Goal: Task Accomplishment & Management: Manage account settings

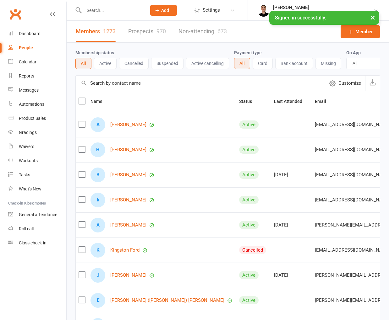
select select "100"
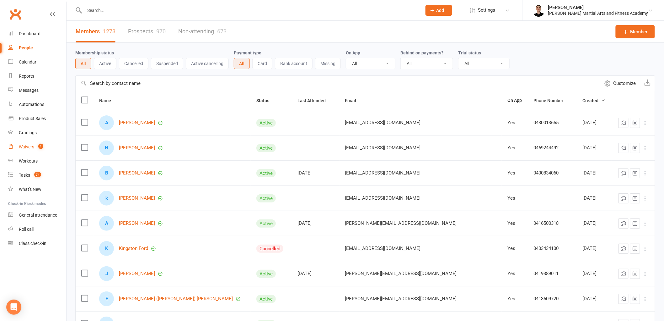
click at [29, 143] on link "Waivers 1" at bounding box center [37, 147] width 58 height 14
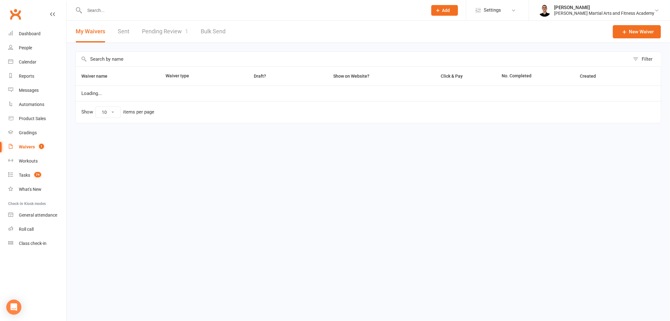
select select "25"
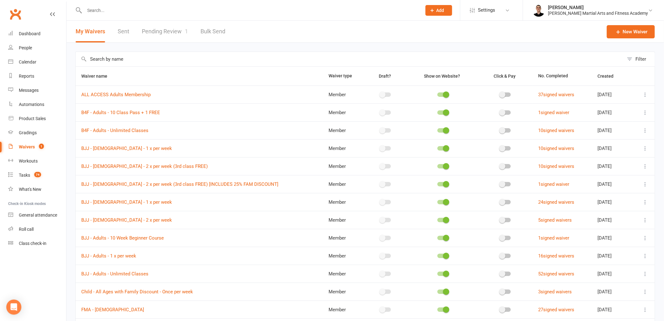
click at [161, 35] on link "Pending Review 1" at bounding box center [165, 32] width 46 height 22
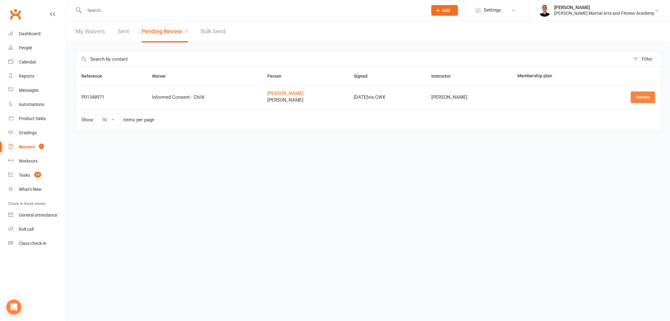
click at [388, 98] on link "Review" at bounding box center [642, 96] width 24 height 11
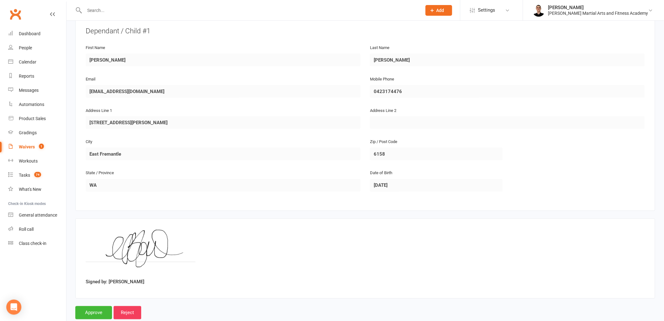
scroll to position [343, 0]
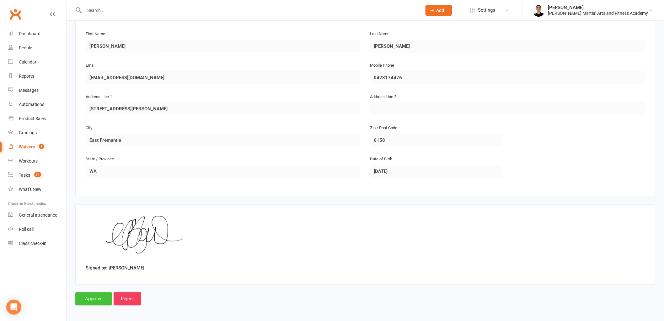
click at [89, 294] on input "Approve" at bounding box center [93, 298] width 37 height 13
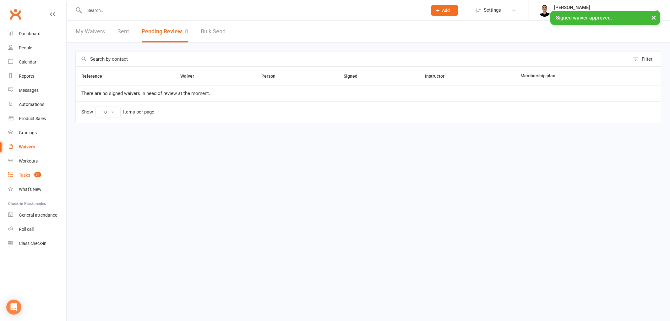
click at [23, 173] on div "Tasks" at bounding box center [24, 174] width 11 height 5
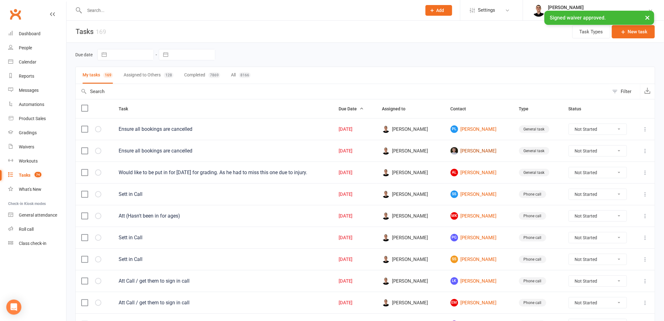
click at [388, 154] on link "Kye Pallister" at bounding box center [479, 151] width 57 height 8
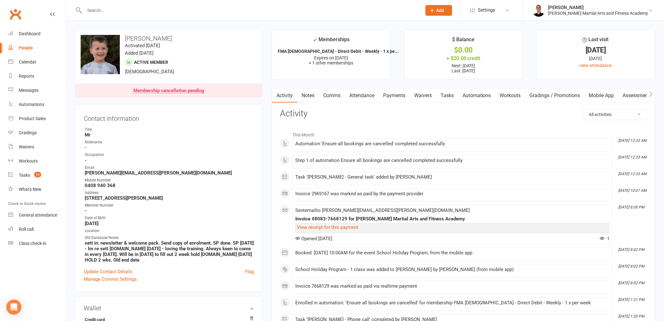
click at [368, 93] on link "Attendance" at bounding box center [362, 95] width 34 height 14
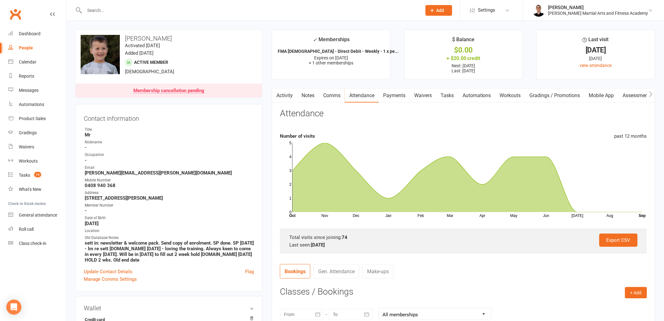
click at [388, 89] on link "Tasks" at bounding box center [447, 95] width 22 height 14
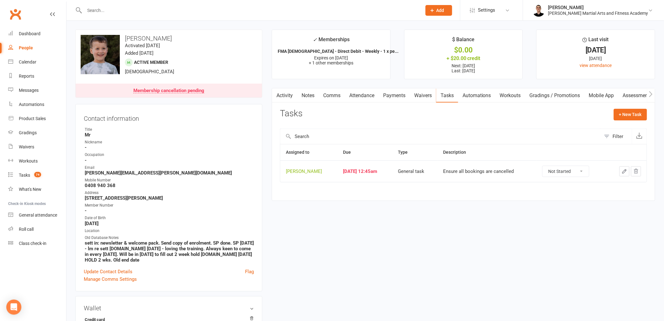
click at [388, 171] on select "Not Started In Progress Waiting Complete" at bounding box center [566, 171] width 46 height 11
click at [388, 166] on select "Not Started In Progress Waiting Complete" at bounding box center [566, 171] width 46 height 11
select select "unstarted"
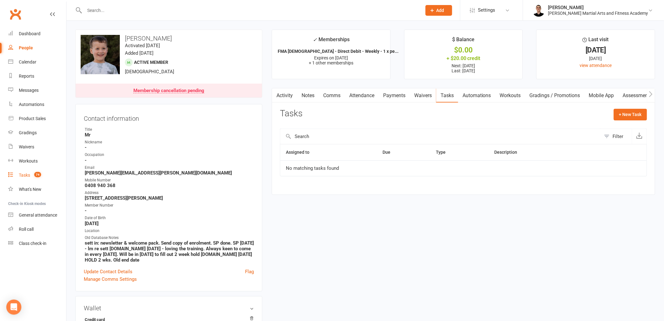
click at [32, 172] on count-badge "74" at bounding box center [36, 174] width 10 height 5
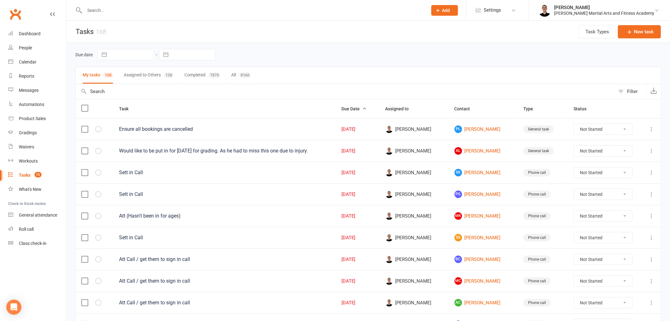
click at [190, 57] on input "text" at bounding box center [193, 54] width 44 height 11
select select "7"
select select "2025"
select select "8"
select select "2025"
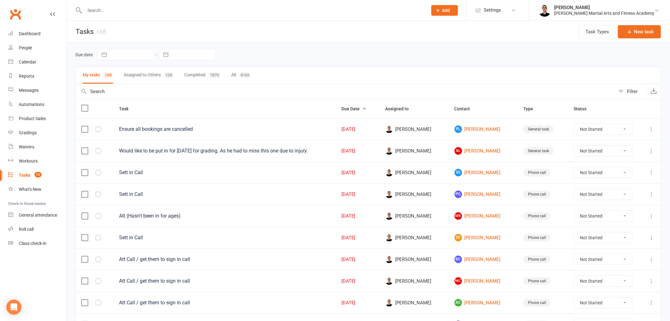
select select "9"
select select "2025"
click at [174, 126] on td "14" at bounding box center [172, 127] width 12 height 12
type input "[DATE]"
click at [388, 129] on link "PL Phoebe Lee" at bounding box center [479, 129] width 57 height 8
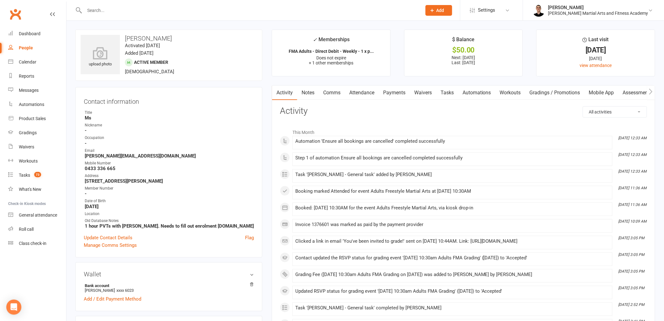
click at [363, 86] on link "Attendance" at bounding box center [362, 92] width 34 height 14
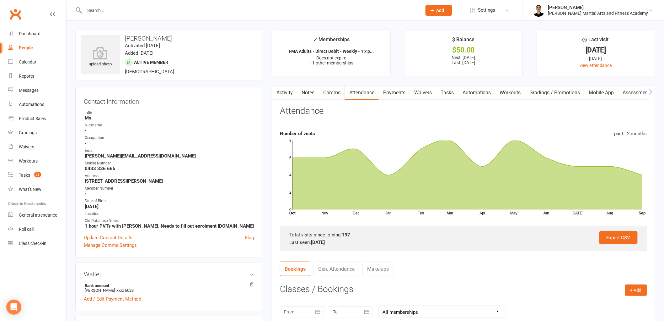
click at [388, 90] on link "Tasks" at bounding box center [447, 92] width 22 height 14
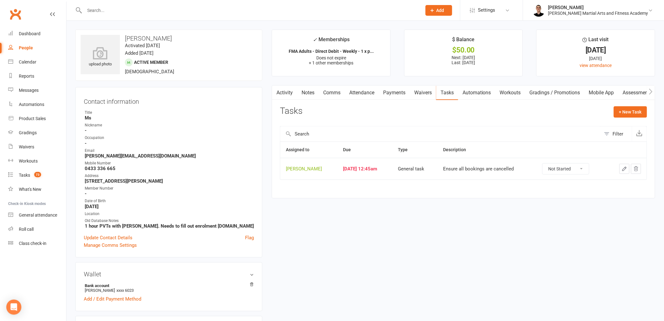
drag, startPoint x: 574, startPoint y: 170, endPoint x: 575, endPoint y: 174, distance: 4.6
click at [388, 170] on select "Not Started In Progress Waiting Complete" at bounding box center [566, 168] width 46 height 11
click at [388, 164] on select "Not Started In Progress Waiting Complete" at bounding box center [566, 168] width 46 height 11
select select "unstarted"
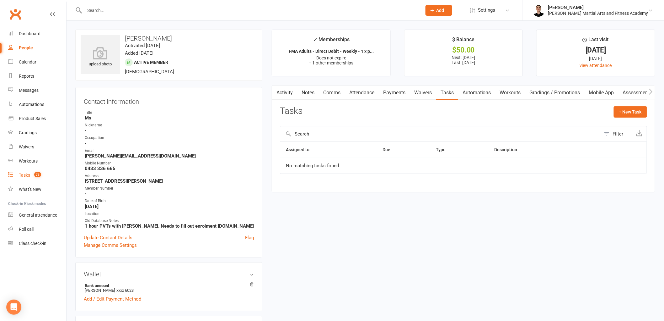
click at [37, 177] on count-badge "73" at bounding box center [36, 174] width 10 height 5
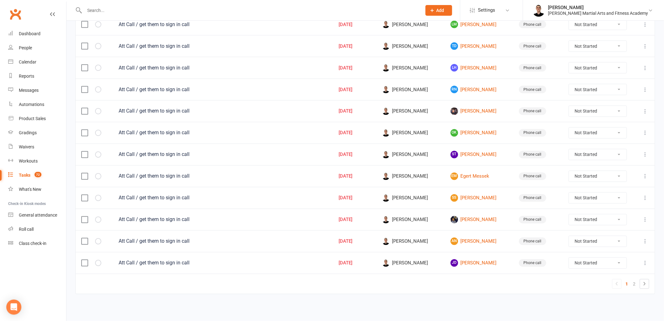
scroll to position [389, 0]
click at [388, 241] on link "AN Aiden Norlin" at bounding box center [479, 241] width 57 height 8
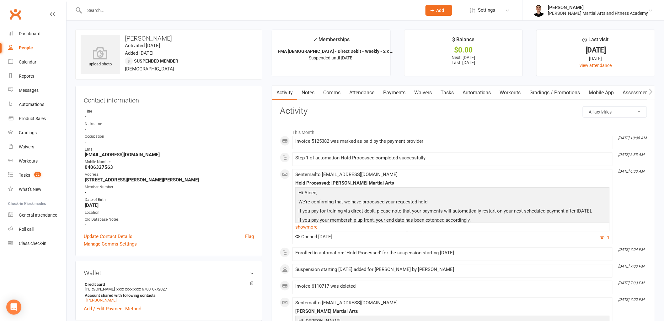
click at [388, 89] on link "Tasks" at bounding box center [447, 92] width 22 height 14
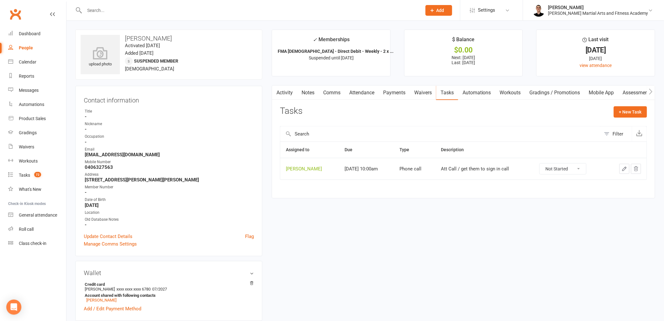
click at [388, 168] on select "Not Started In Progress Waiting Complete" at bounding box center [563, 168] width 46 height 11
click at [388, 164] on select "Not Started In Progress Waiting Complete" at bounding box center [563, 168] width 46 height 11
select select "unstarted"
click at [25, 174] on div "Tasks" at bounding box center [24, 174] width 11 height 5
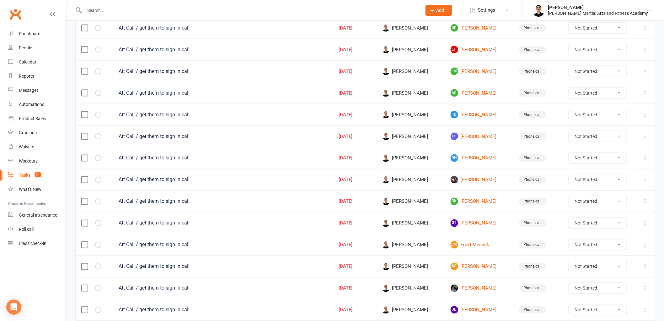
scroll to position [389, 0]
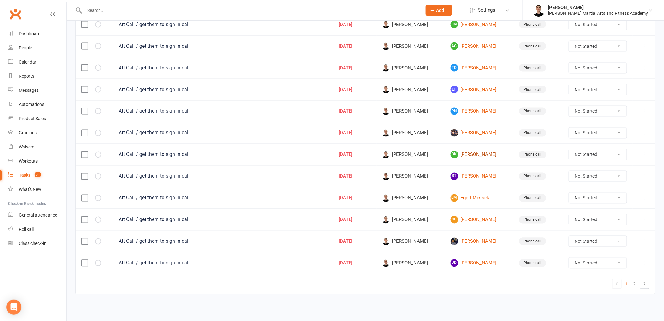
click at [388, 154] on link "OK Oscar Kolle" at bounding box center [479, 155] width 57 height 8
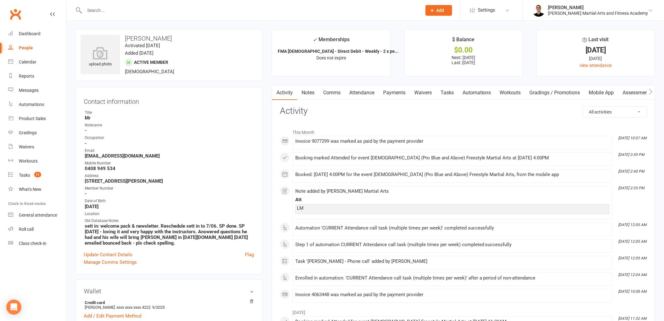
click at [388, 89] on link "Tasks" at bounding box center [447, 92] width 22 height 14
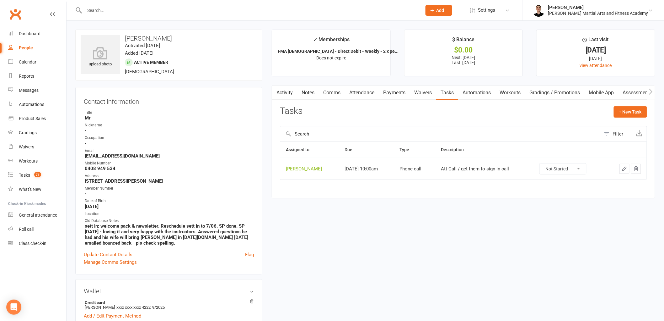
drag, startPoint x: 566, startPoint y: 164, endPoint x: 569, endPoint y: 174, distance: 9.8
click at [388, 164] on select "Not Started In Progress Waiting Complete" at bounding box center [563, 168] width 46 height 11
select select "unstarted"
click at [40, 180] on link "Tasks 71" at bounding box center [37, 175] width 58 height 14
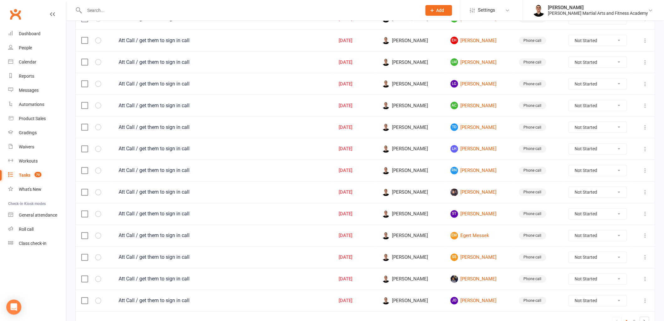
scroll to position [389, 0]
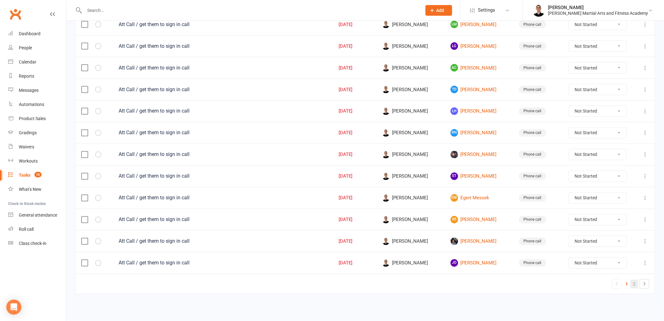
click at [388, 284] on link "2" at bounding box center [635, 283] width 8 height 9
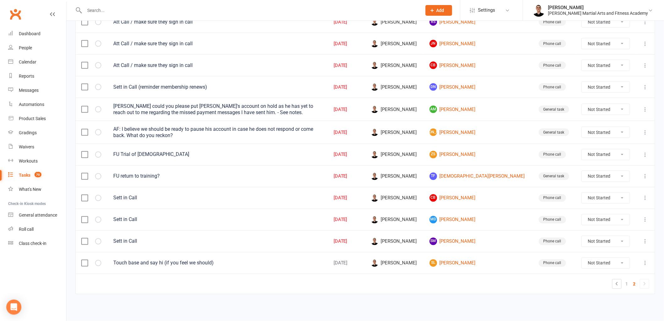
scroll to position [349, 0]
click at [388, 264] on select "Not Started In Progress Waiting Complete" at bounding box center [606, 262] width 48 height 11
click at [388, 257] on select "Not Started In Progress Waiting Complete" at bounding box center [606, 262] width 48 height 11
select select "unstarted"
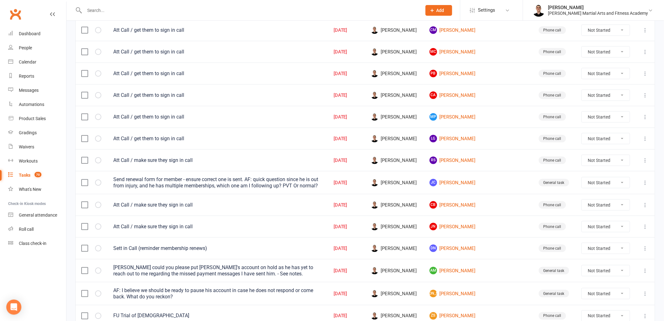
scroll to position [188, 0]
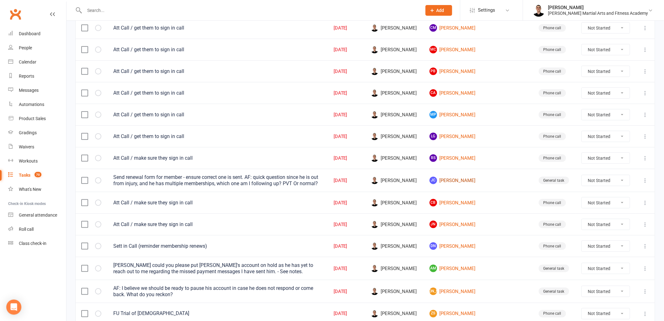
click at [388, 179] on link "JC Joel Choy" at bounding box center [479, 180] width 98 height 8
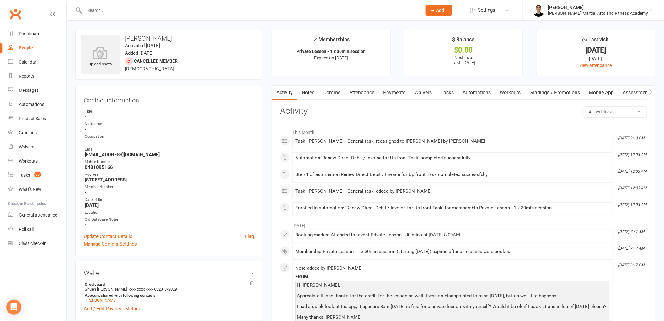
click at [388, 89] on link "Tasks" at bounding box center [447, 92] width 22 height 14
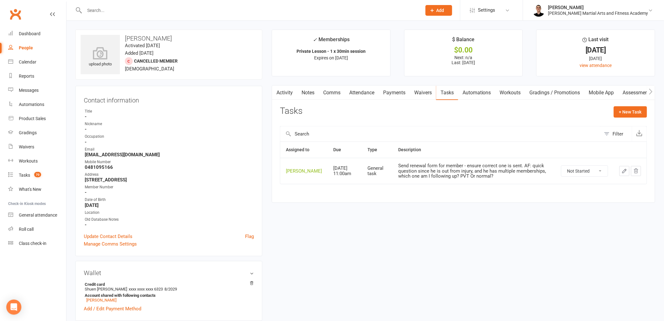
click at [388, 172] on icon "button" at bounding box center [625, 171] width 6 height 6
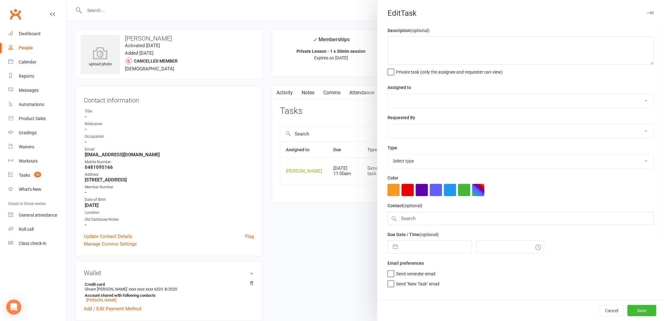
type textarea "Send renewal form for member - ensure correct one is sent. AF: quick question s…"
select select "47660"
select select "50751"
type input "12 Sep 2025"
type input "11:00am"
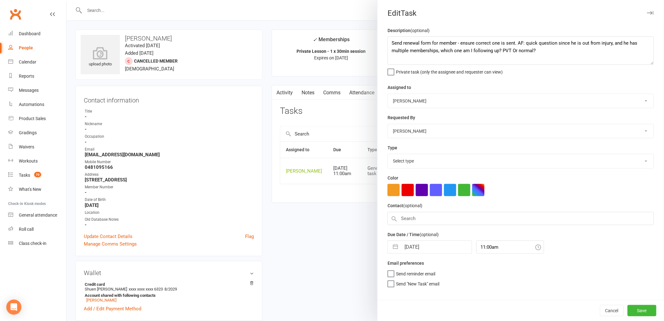
select select "25648"
drag, startPoint x: 558, startPoint y: 54, endPoint x: 384, endPoint y: 38, distance: 174.4
click at [384, 38] on div "Description (optional) Send renewal form for member - ensure correct one is sen…" at bounding box center [521, 163] width 287 height 273
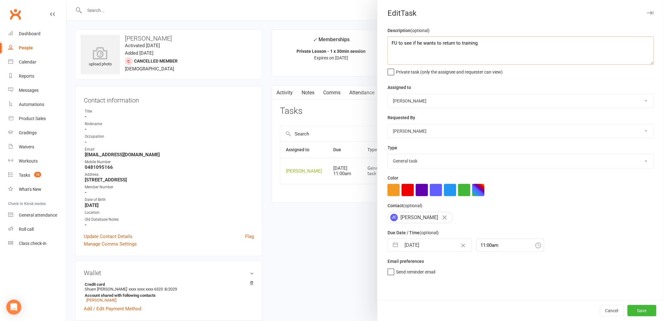
type textarea "FU to see if he wants to return to training"
select select "7"
select select "2025"
select select "8"
select select "2025"
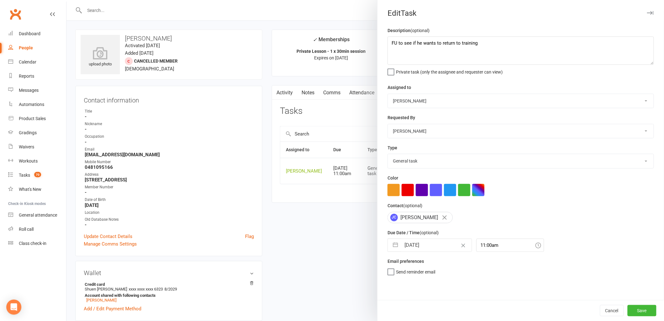
select select "9"
select select "2025"
click at [388, 247] on input "12 Sep 2025" at bounding box center [436, 245] width 71 height 13
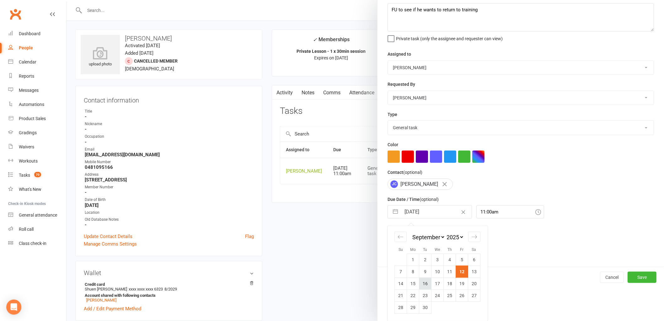
click at [388, 281] on td "16" at bounding box center [425, 283] width 12 height 12
type input "16 Sep 2025"
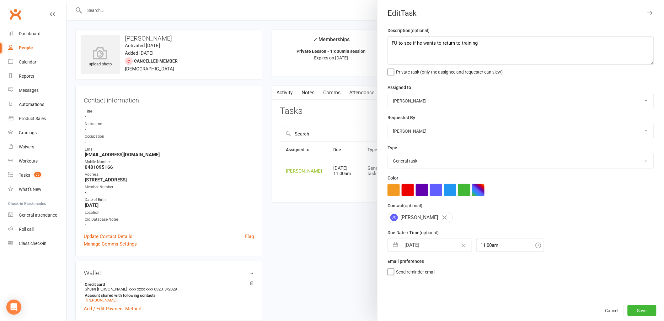
scroll to position [0, 0]
click at [388, 314] on button "Save" at bounding box center [642, 310] width 29 height 11
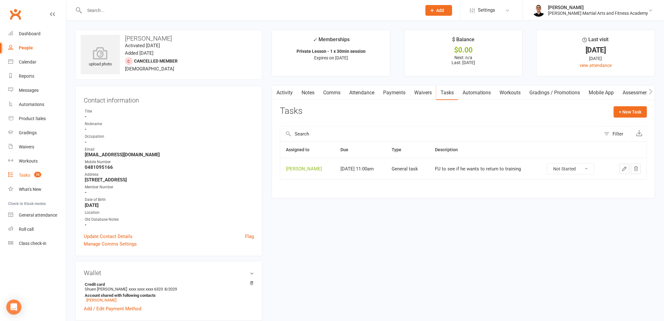
click at [28, 174] on div "Tasks" at bounding box center [24, 174] width 11 height 5
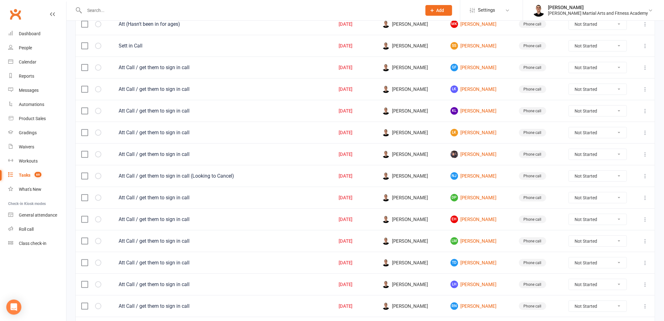
scroll to position [174, 0]
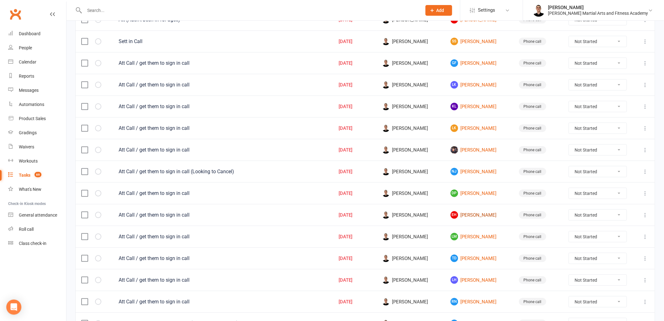
click at [388, 215] on link "EH Errol Hassett" at bounding box center [479, 215] width 57 height 8
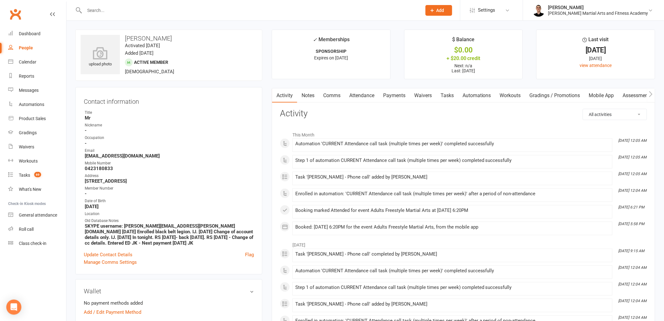
click at [388, 94] on link "Tasks" at bounding box center [447, 95] width 22 height 14
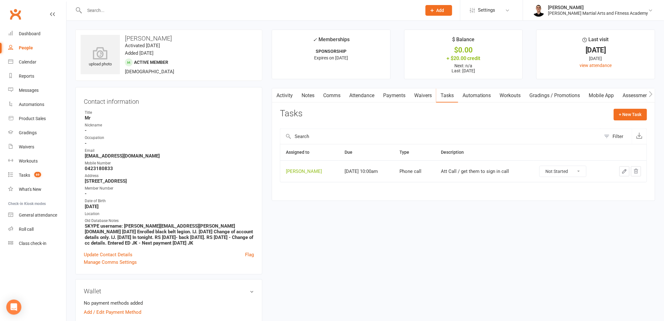
click at [388, 174] on select "Not Started In Progress Waiting Complete" at bounding box center [563, 171] width 46 height 11
click at [388, 166] on select "Not Started In Progress Waiting Complete" at bounding box center [563, 171] width 46 height 11
select select "unstarted"
click at [32, 170] on link "Tasks 69" at bounding box center [37, 175] width 58 height 14
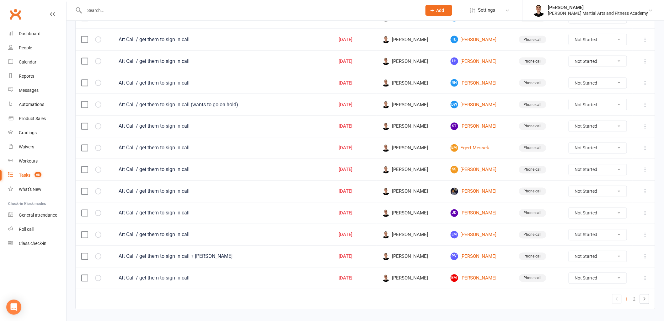
scroll to position [389, 0]
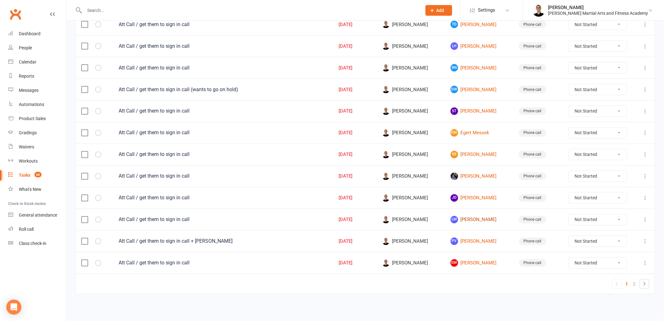
click at [388, 218] on link "LM Leo Majic" at bounding box center [479, 220] width 57 height 8
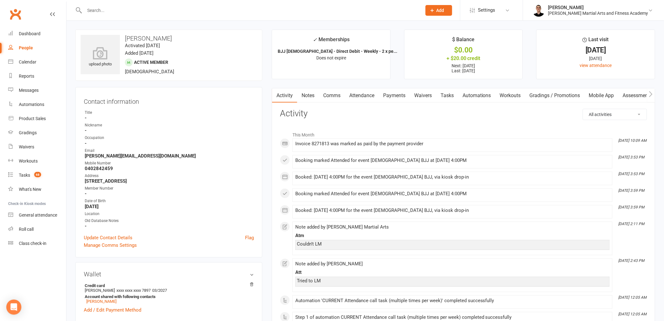
click at [388, 90] on link "Tasks" at bounding box center [447, 95] width 22 height 14
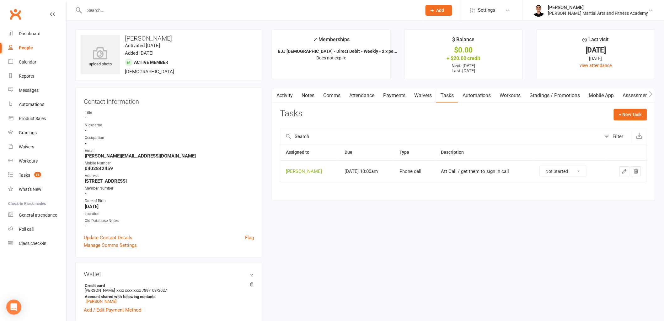
drag, startPoint x: 561, startPoint y: 168, endPoint x: 563, endPoint y: 176, distance: 8.3
click at [388, 168] on select "Not Started In Progress Waiting Complete" at bounding box center [563, 171] width 46 height 11
click at [388, 166] on select "Not Started In Progress Waiting Complete" at bounding box center [563, 171] width 46 height 11
select select "unstarted"
click at [27, 170] on link "Tasks 68" at bounding box center [37, 175] width 58 height 14
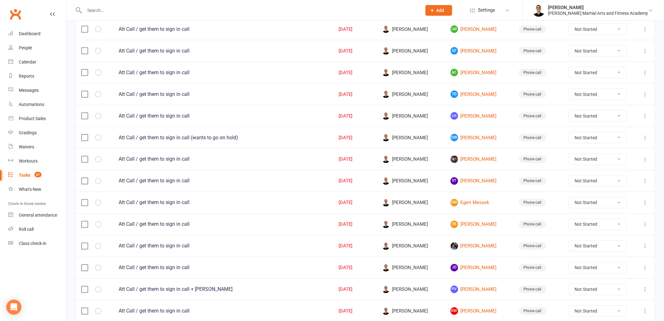
scroll to position [389, 0]
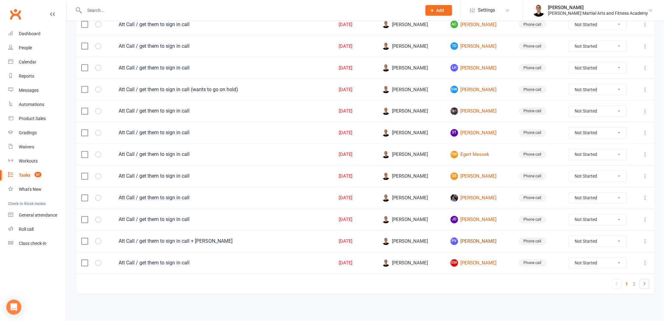
click at [388, 244] on link "PV Patrick Valente" at bounding box center [479, 241] width 57 height 8
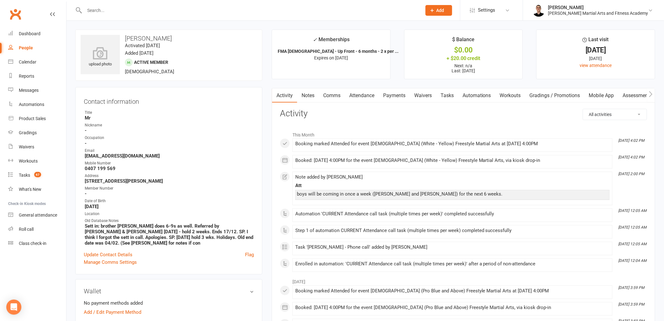
click at [388, 92] on link "Tasks" at bounding box center [447, 95] width 22 height 14
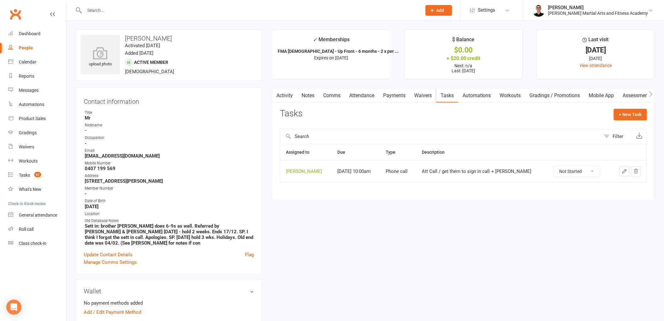
click at [388, 172] on select "Not Started In Progress Waiting Complete" at bounding box center [577, 171] width 46 height 11
click at [388, 166] on select "Not Started In Progress Waiting Complete" at bounding box center [577, 171] width 46 height 11
select select "unstarted"
click at [38, 167] on link "Workouts" at bounding box center [37, 161] width 58 height 14
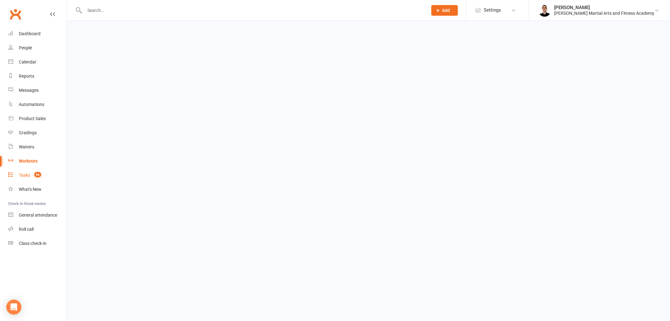
select select "100"
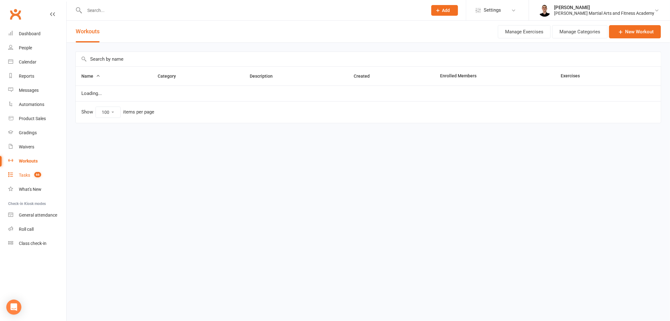
click at [35, 174] on span "66" at bounding box center [37, 174] width 7 height 5
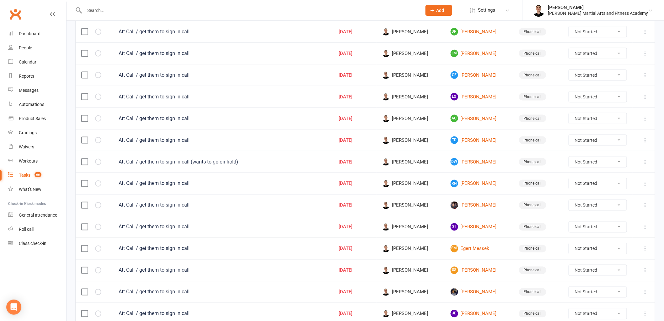
scroll to position [389, 0]
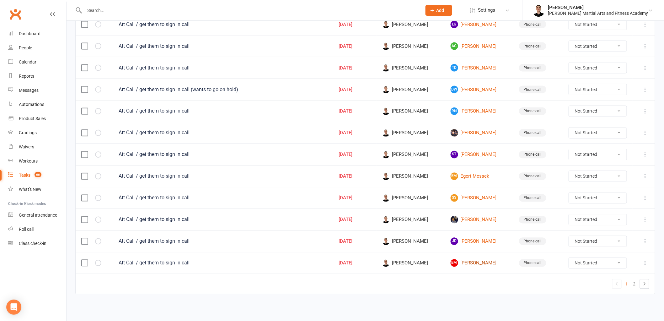
click at [388, 264] on link "EM Elizabeth MacGregor" at bounding box center [479, 263] width 57 height 8
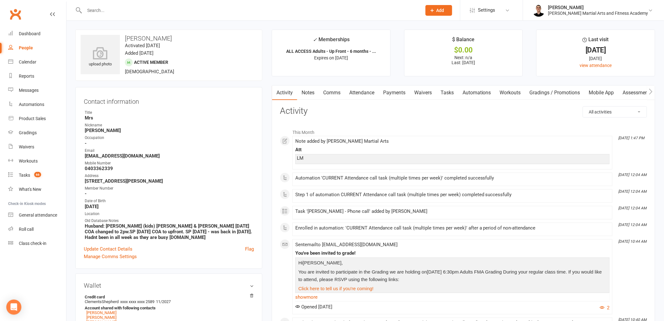
click at [360, 93] on link "Attendance" at bounding box center [362, 92] width 34 height 14
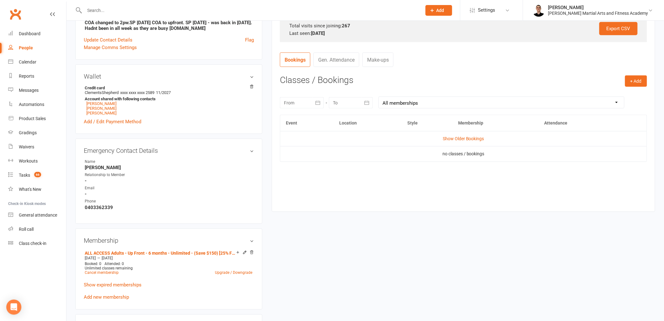
scroll to position [209, 0]
click at [388, 80] on button "+ Add" at bounding box center [636, 80] width 22 height 11
click at [388, 90] on link "Book Event" at bounding box center [616, 95] width 62 height 13
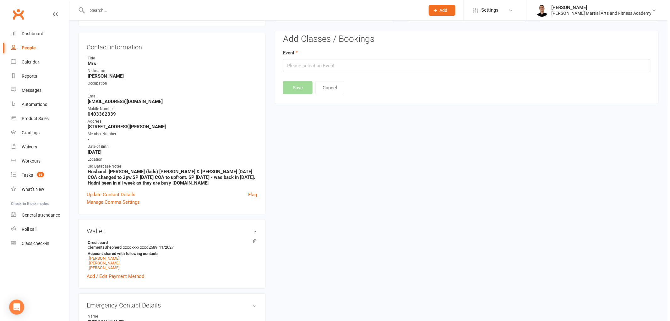
scroll to position [54, 0]
click at [381, 63] on input "text" at bounding box center [463, 66] width 367 height 13
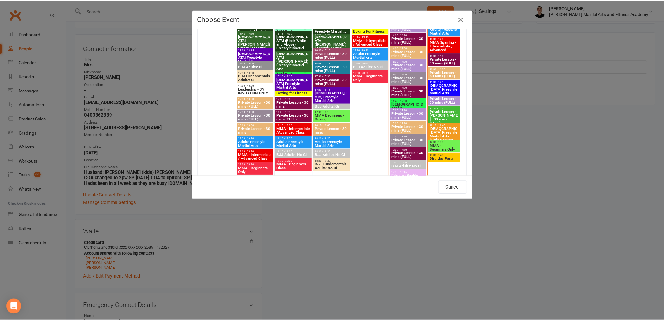
scroll to position [593, 0]
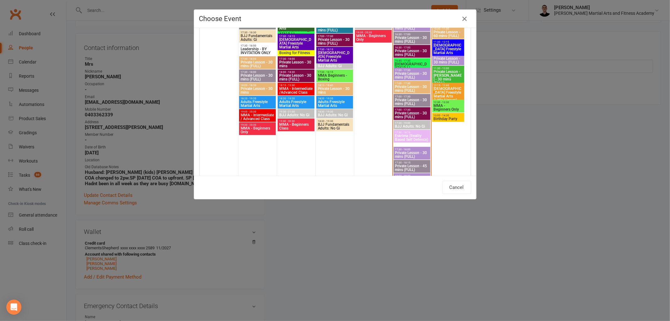
click at [328, 102] on span "Adults Freestyle Martial Arts" at bounding box center [334, 104] width 35 height 8
type input "Adults Freestyle Martial Arts - Sep 10, 2025 6:20:00 PM"
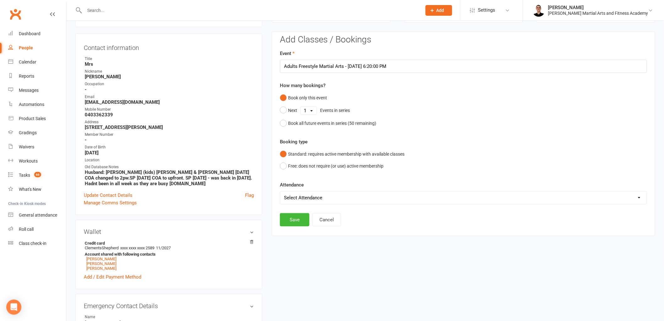
click at [317, 193] on select "Select Attendance Attended Absent" at bounding box center [463, 197] width 367 height 13
select select "0"
click at [280, 191] on select "Select Attendance Attended Absent" at bounding box center [463, 197] width 367 height 13
click at [298, 215] on button "Save" at bounding box center [295, 219] width 30 height 13
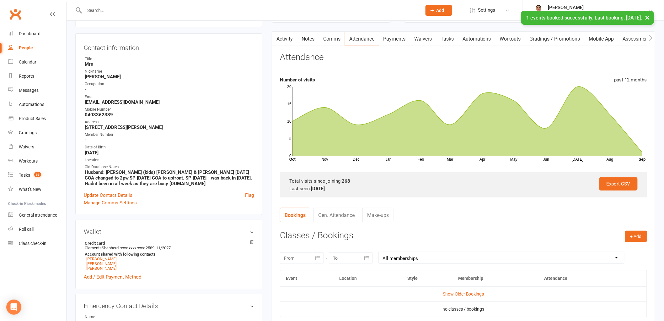
click at [388, 40] on link "Tasks" at bounding box center [447, 39] width 22 height 14
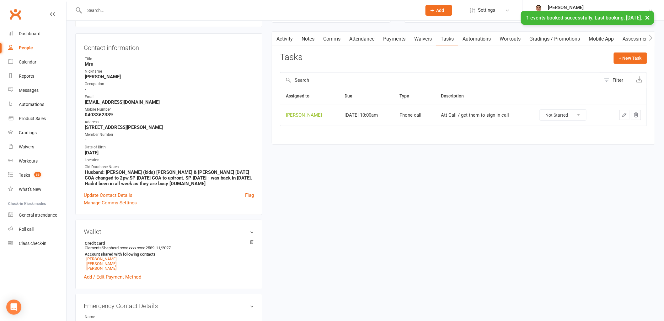
click at [388, 112] on select "Not Started In Progress Waiting Complete" at bounding box center [563, 115] width 46 height 11
click at [388, 110] on select "Not Started In Progress Waiting Complete" at bounding box center [563, 115] width 46 height 11
select select "unstarted"
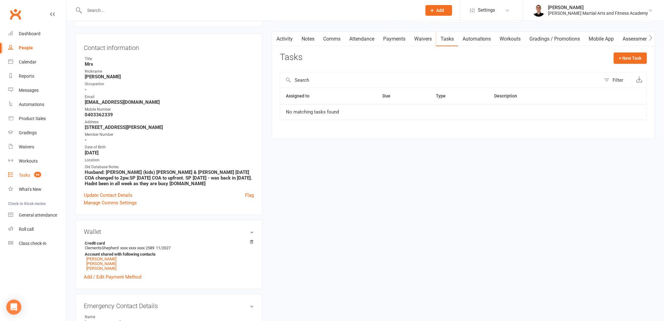
click at [34, 170] on link "Tasks 66" at bounding box center [37, 175] width 58 height 14
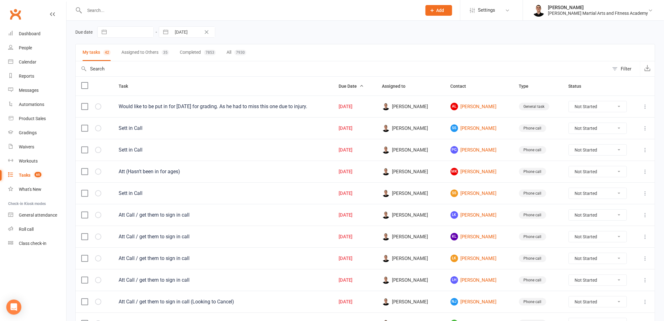
scroll to position [35, 0]
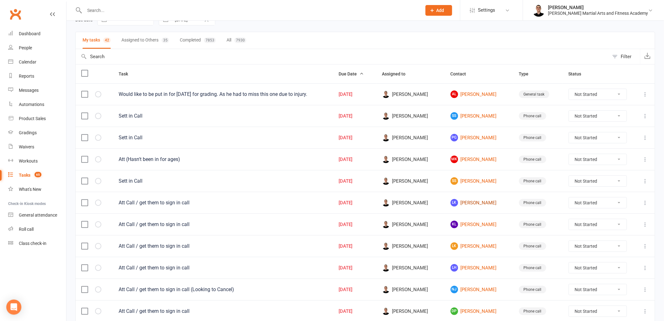
click at [388, 203] on link "LK Lucas Krajancic" at bounding box center [479, 203] width 57 height 8
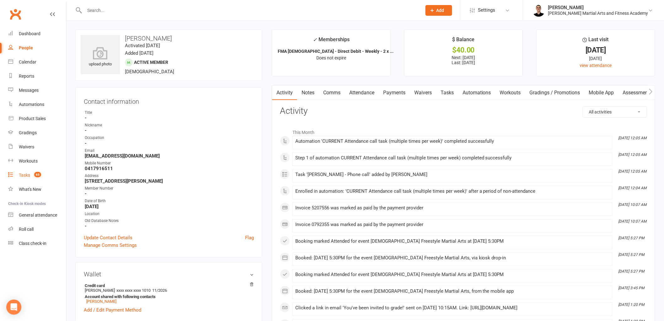
click at [28, 175] on div "Tasks" at bounding box center [24, 174] width 11 height 5
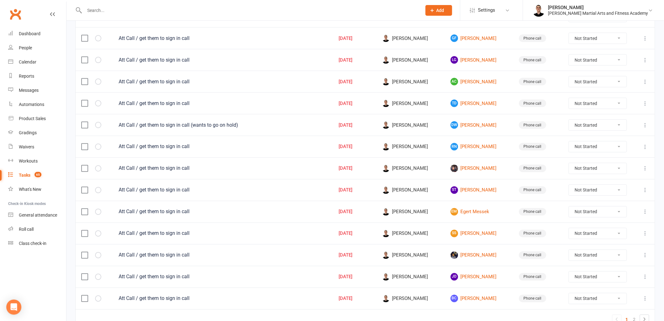
scroll to position [389, 0]
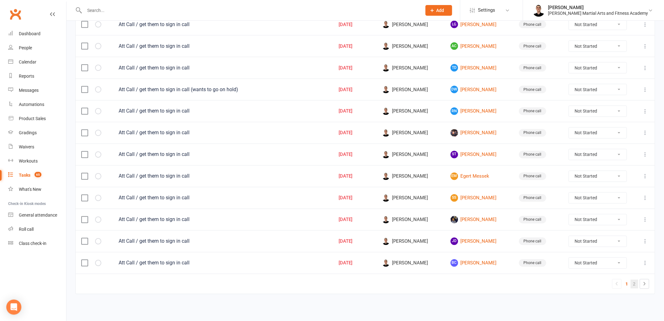
click at [388, 281] on link "2" at bounding box center [635, 283] width 8 height 9
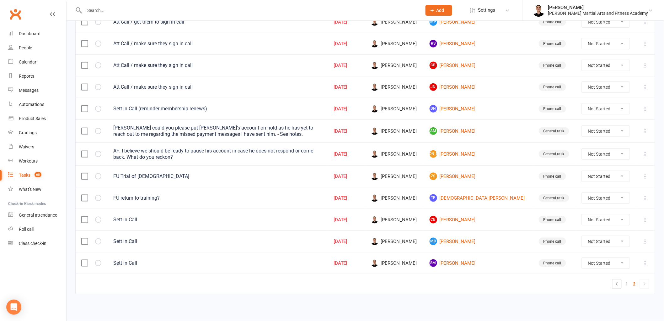
scroll to position [217, 0]
click at [388, 150] on link "JA James Anassi" at bounding box center [479, 154] width 98 height 8
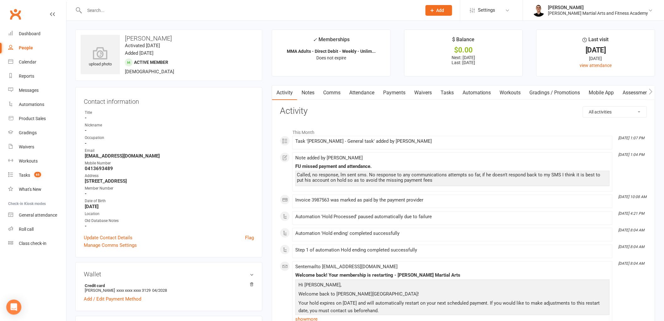
click at [312, 88] on link "Notes" at bounding box center [308, 92] width 22 height 14
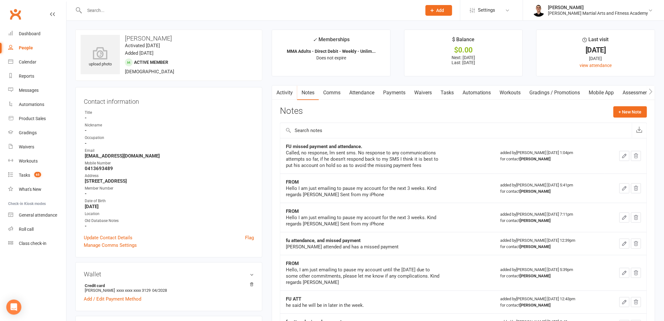
click at [383, 92] on link "Payments" at bounding box center [394, 92] width 31 height 14
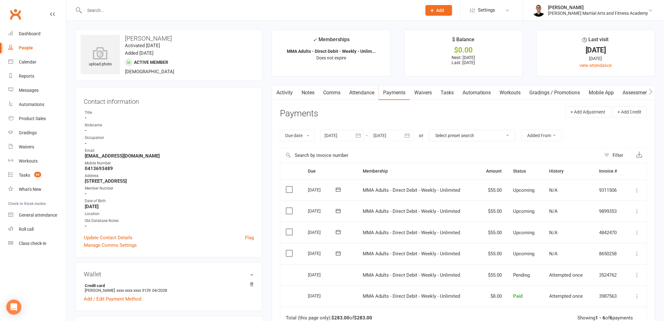
click at [280, 92] on button "button" at bounding box center [276, 92] width 8 height 14
click at [315, 92] on link "Notes" at bounding box center [308, 92] width 22 height 14
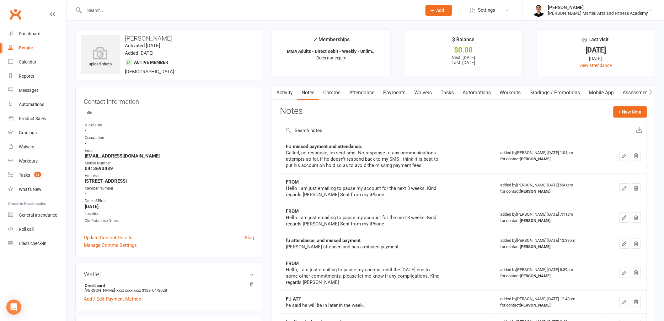
click at [388, 94] on link "Payments" at bounding box center [394, 92] width 31 height 14
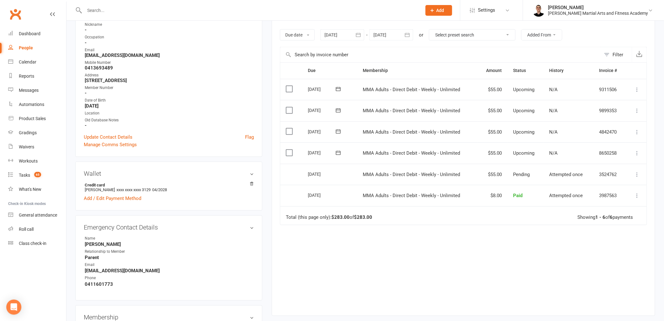
scroll to position [35, 0]
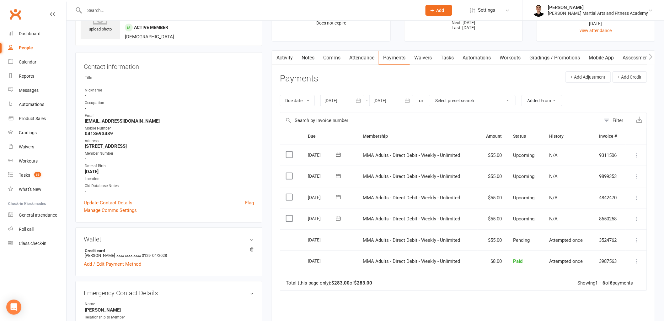
click at [354, 100] on button "button" at bounding box center [358, 100] width 11 height 11
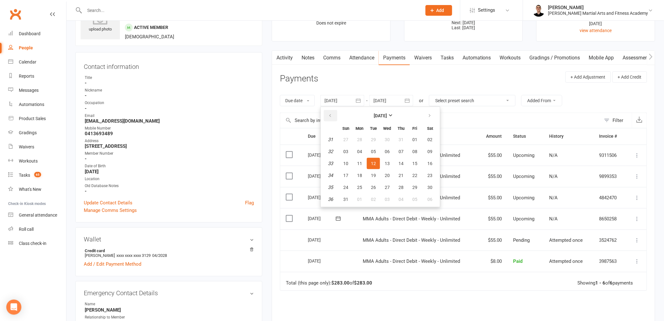
click at [330, 116] on icon "button" at bounding box center [330, 115] width 4 height 5
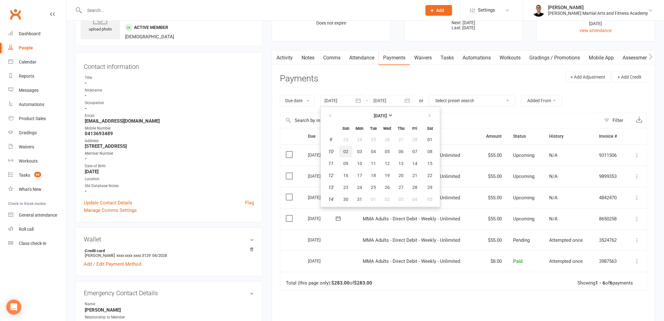
click at [344, 155] on button "02" at bounding box center [345, 151] width 13 height 11
type input "02 Mar 2025"
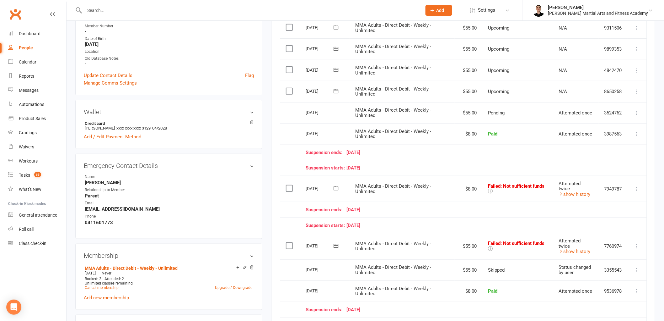
scroll to position [0, 0]
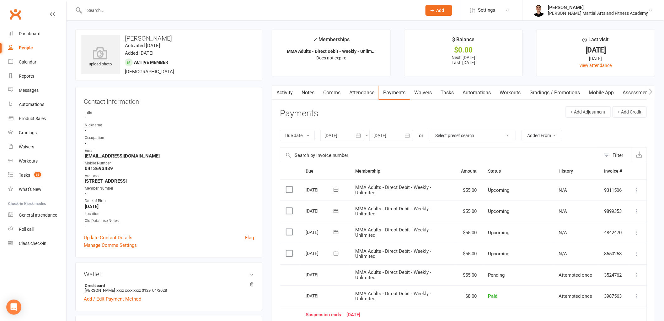
click at [388, 91] on link "Tasks" at bounding box center [447, 92] width 22 height 14
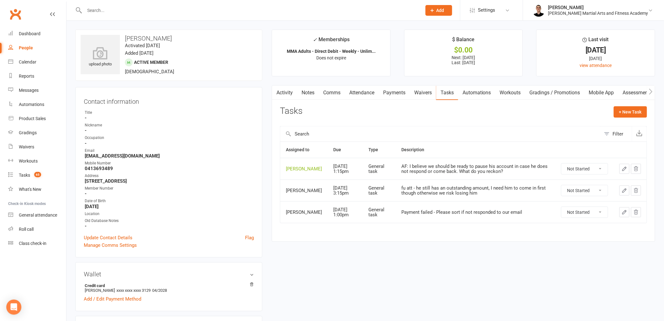
click at [388, 167] on select "Not Started In Progress Waiting Complete" at bounding box center [585, 168] width 46 height 11
click at [388, 164] on select "Not Started In Progress Waiting Complete" at bounding box center [585, 168] width 46 height 11
select select "unstarted"
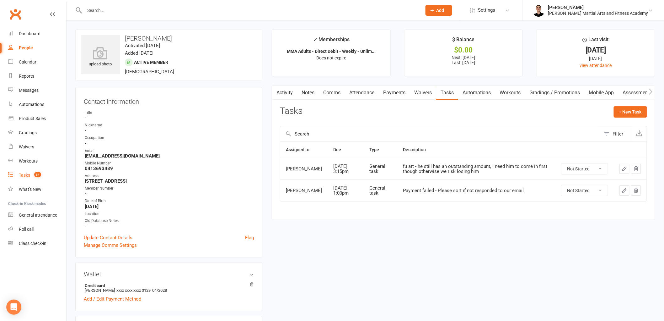
click at [26, 175] on div "Tasks" at bounding box center [24, 174] width 11 height 5
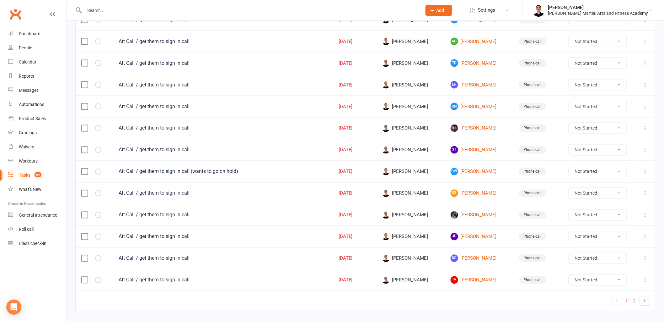
scroll to position [389, 0]
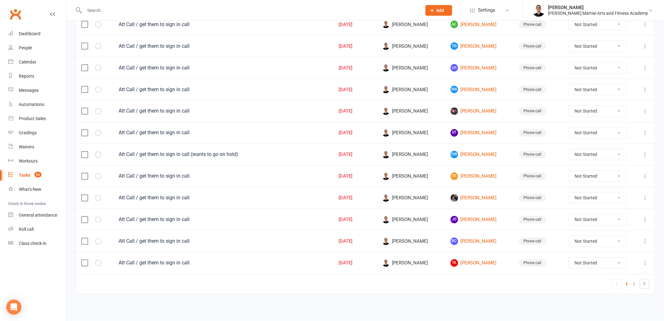
click at [388, 263] on select "Not Started In Progress Waiting Complete" at bounding box center [598, 262] width 58 height 11
click at [388, 257] on select "Not Started In Progress Waiting Complete" at bounding box center [598, 262] width 58 height 11
select select "unstarted"
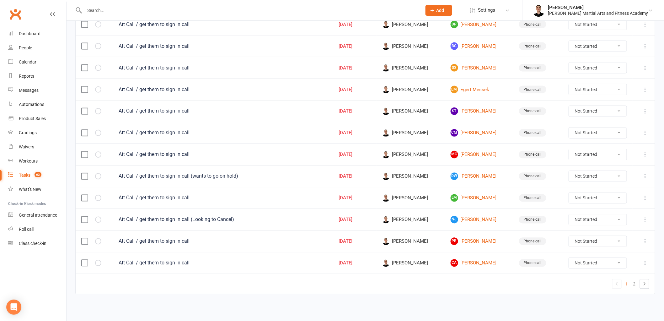
click at [388, 258] on td "CA Carissa Allen" at bounding box center [479, 263] width 68 height 22
click at [388, 261] on link "CA Carissa Allen" at bounding box center [479, 263] width 57 height 8
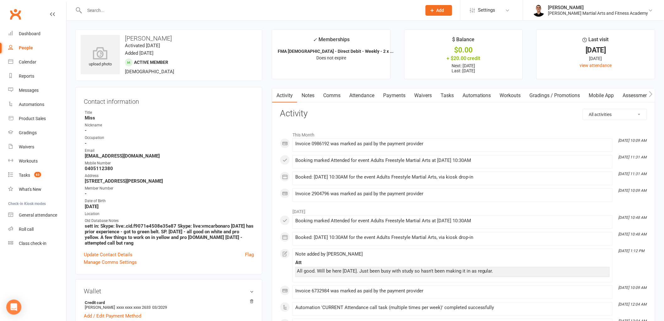
click at [388, 90] on link "Tasks" at bounding box center [447, 95] width 22 height 14
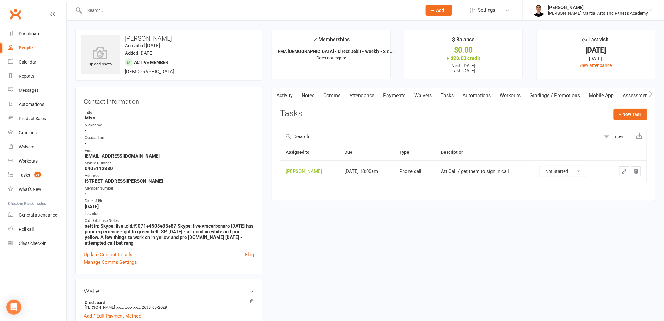
drag, startPoint x: 559, startPoint y: 171, endPoint x: 560, endPoint y: 175, distance: 3.7
click at [388, 171] on select "Not Started In Progress Waiting Complete" at bounding box center [563, 171] width 46 height 11
click at [388, 166] on select "Not Started In Progress Waiting Complete" at bounding box center [563, 171] width 46 height 11
select select "unstarted"
click at [31, 170] on link "Tasks 62" at bounding box center [37, 175] width 58 height 14
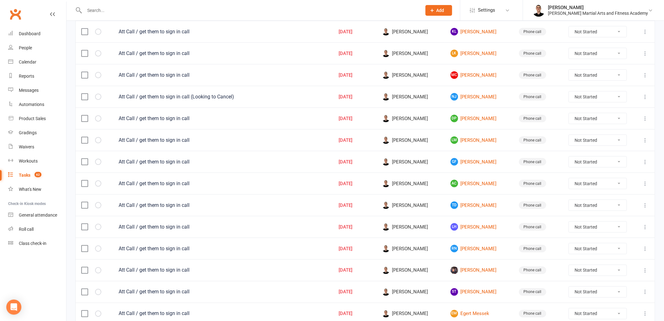
scroll to position [250, 0]
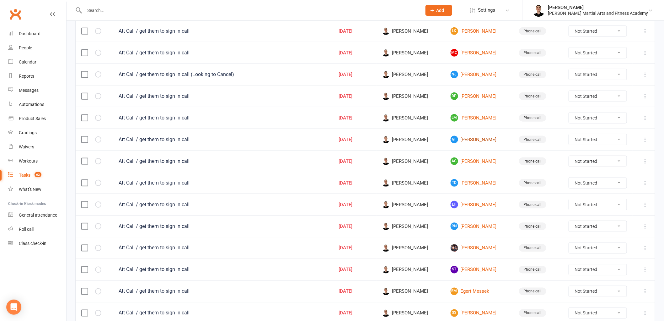
click at [388, 138] on link "GF Giovanni Faiello" at bounding box center [479, 140] width 57 height 8
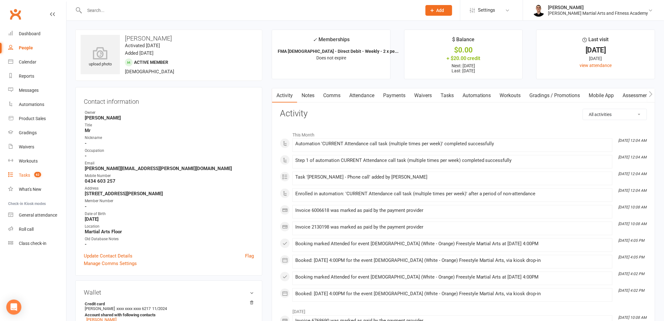
click at [27, 175] on div "Tasks" at bounding box center [24, 174] width 11 height 5
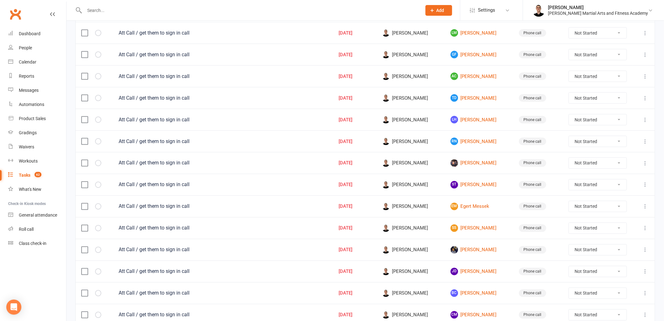
scroll to position [389, 0]
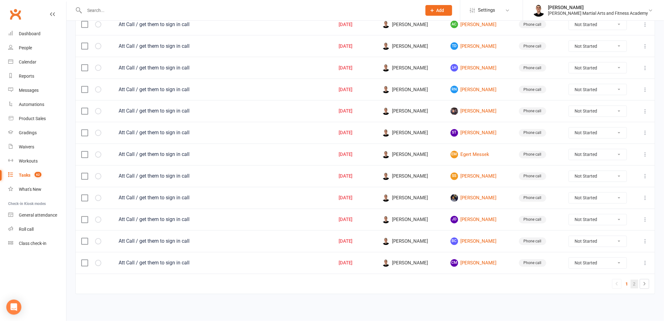
click at [388, 280] on link "2" at bounding box center [635, 283] width 8 height 9
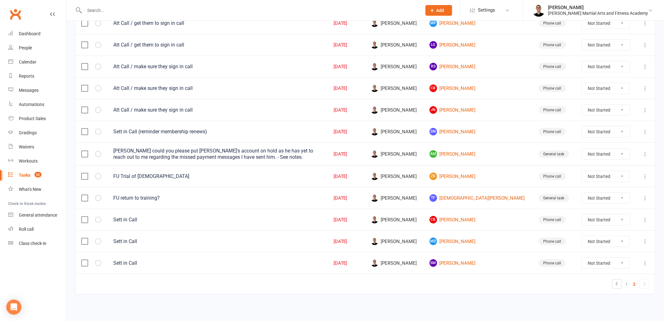
scroll to position [151, 0]
click at [388, 153] on link "AM Anton Mirco" at bounding box center [479, 154] width 98 height 8
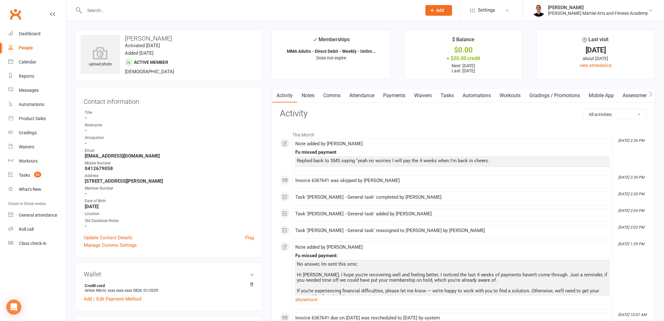
click at [388, 96] on link "Payments" at bounding box center [394, 95] width 31 height 14
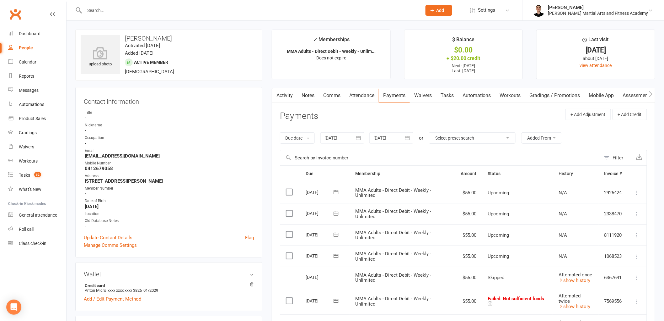
click at [388, 93] on link "Tasks" at bounding box center [447, 95] width 22 height 14
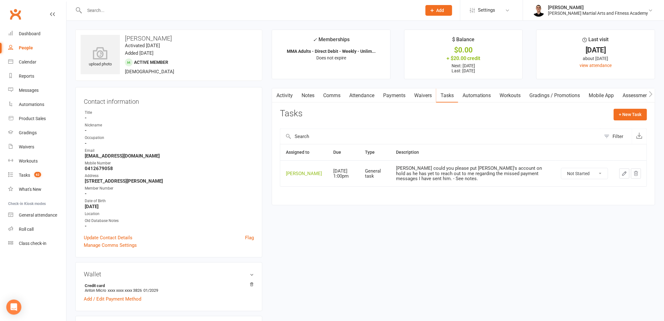
click at [388, 173] on icon "button" at bounding box center [625, 173] width 6 height 6
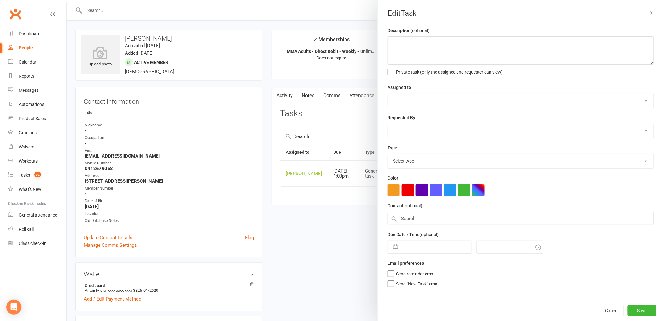
type textarea "Mr Mitchell could you please put Anton's account on hold as he has yet to reach…"
select select "47660"
select select "50751"
type input "12 Sep 2025"
type input "1:00pm"
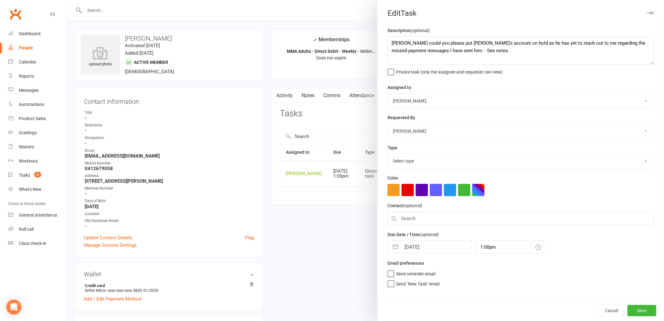
select select "25648"
drag, startPoint x: 519, startPoint y: 60, endPoint x: 369, endPoint y: 26, distance: 152.9
click at [67, 0] on react-component "Edit Task Description (optional) Mr Mitchell could you please put Anton's accou…" at bounding box center [67, 0] width 0 height 0
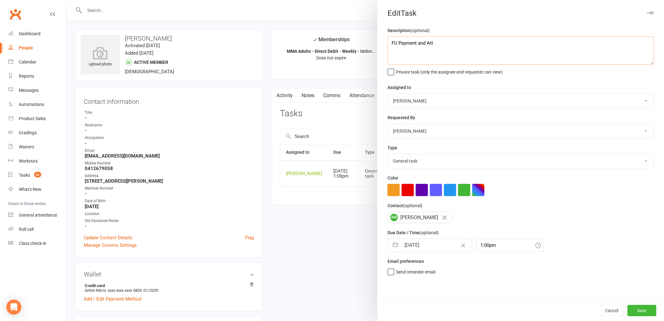
type textarea "FU Payment and Att"
click at [388, 103] on select "Stephen Erceg Robert Wilsnach Kiam Padamsey Matthew Erceg Leo Gomes Jai Christo…" at bounding box center [521, 101] width 266 height 14
select select "50751"
click at [388, 94] on select "Stephen Erceg Robert Wilsnach Kiam Padamsey Matthew Erceg Leo Gomes Jai Christo…" at bounding box center [521, 101] width 266 height 14
click at [388, 125] on select "Stephen Erceg Robert Wilsnach Kiam Padamsey Matthew Erceg Leo Gomes Jai Christo…" at bounding box center [521, 131] width 266 height 14
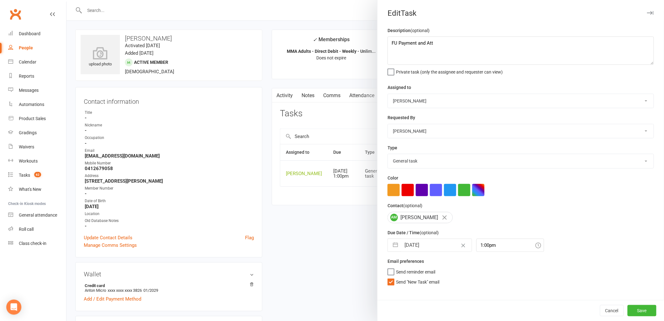
select select "47660"
click at [388, 124] on select "Stephen Erceg Robert Wilsnach Kiam Padamsey Matthew Erceg Leo Gomes Jai Christo…" at bounding box center [521, 131] width 266 height 14
click at [388, 283] on span "Send "New Task" email" at bounding box center [417, 280] width 43 height 7
click at [388, 277] on input "Send "New Task" email" at bounding box center [414, 277] width 52 height 0
click at [388, 251] on input "12 Sep 2025" at bounding box center [436, 245] width 71 height 13
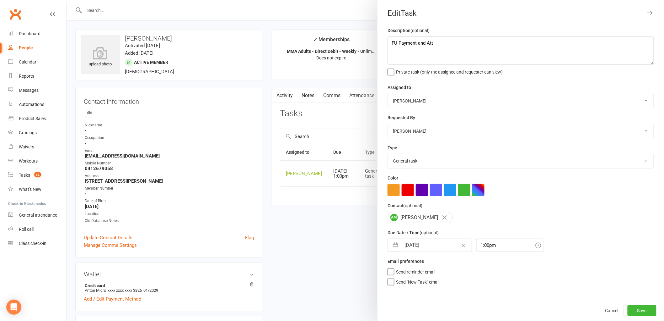
select select "7"
select select "2025"
select select "8"
select select "2025"
select select "9"
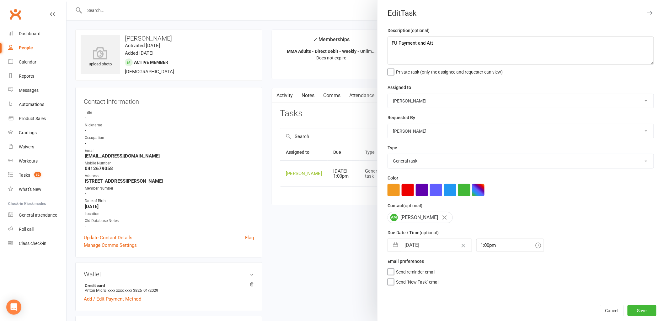
select select "2025"
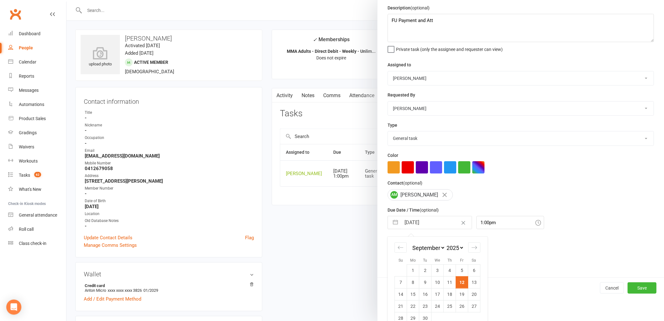
scroll to position [33, 0]
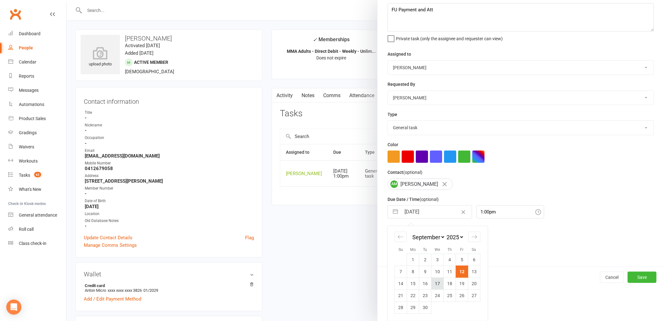
click at [388, 283] on td "17" at bounding box center [438, 283] width 12 height 12
type input "17 Sep 2025"
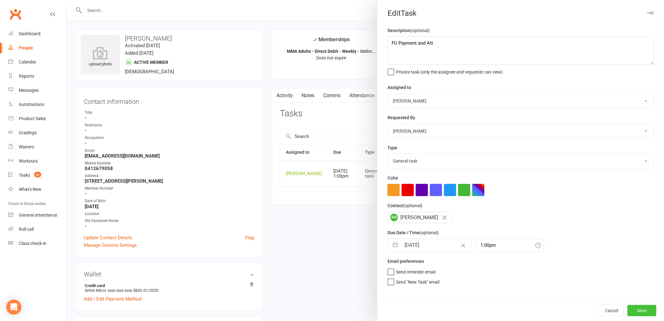
click at [388, 308] on button "Save" at bounding box center [642, 310] width 29 height 11
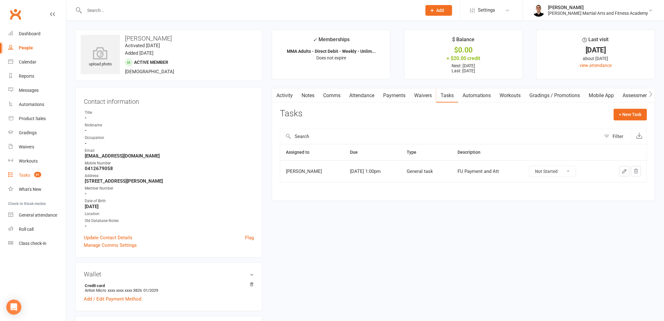
click at [34, 169] on link "Tasks 61" at bounding box center [37, 175] width 58 height 14
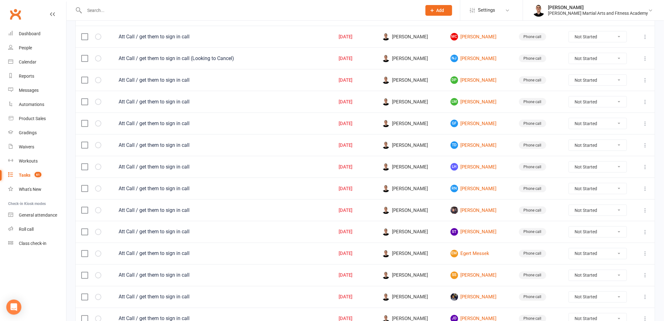
scroll to position [389, 0]
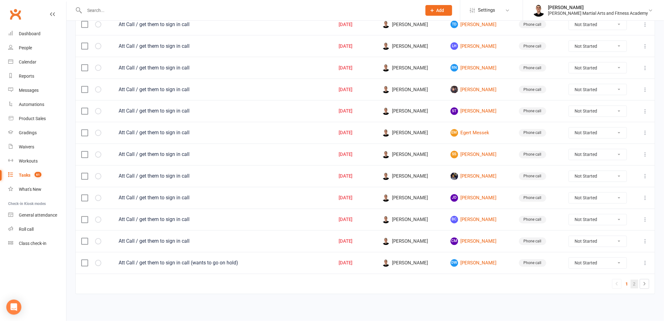
click at [388, 282] on link "2" at bounding box center [635, 283] width 8 height 9
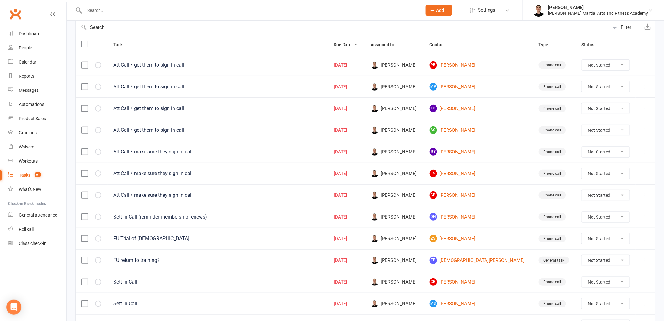
scroll to position [58, 0]
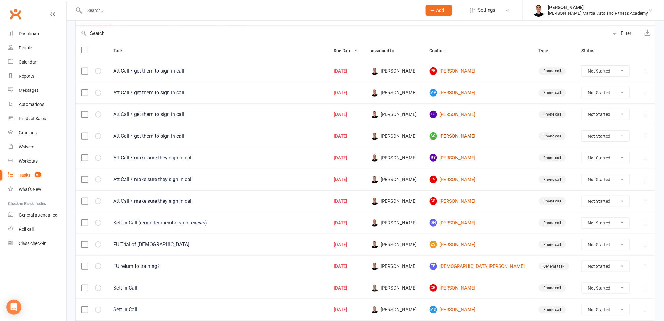
click at [388, 133] on link "AC Ali Choueib" at bounding box center [479, 136] width 98 height 8
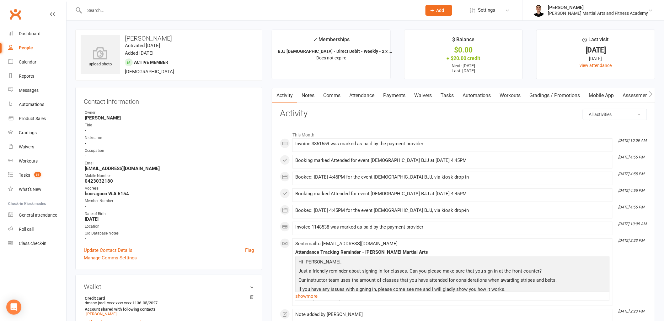
click at [388, 95] on link "Tasks" at bounding box center [447, 95] width 22 height 14
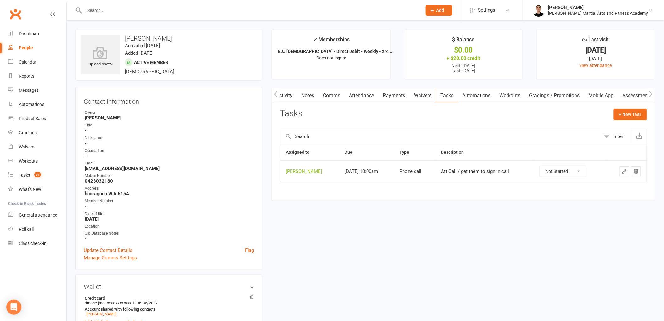
click at [388, 170] on select "Not Started In Progress Waiting Complete" at bounding box center [563, 171] width 46 height 11
click at [388, 166] on select "Not Started In Progress Waiting Complete" at bounding box center [563, 171] width 46 height 11
select select "unstarted"
click at [36, 173] on span "60" at bounding box center [37, 174] width 7 height 5
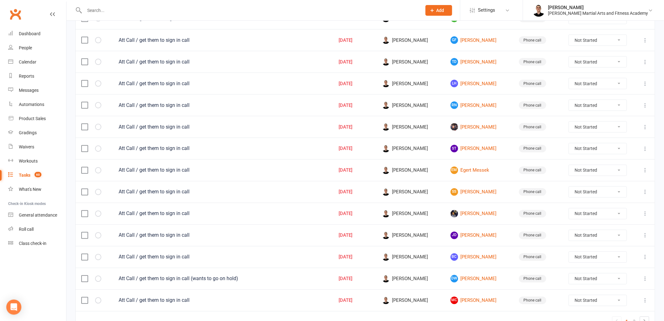
scroll to position [389, 0]
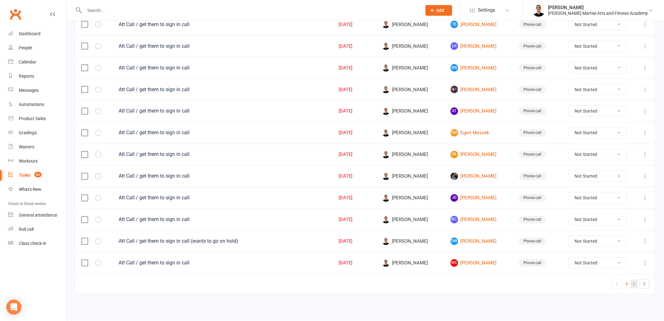
click at [388, 283] on link "2" at bounding box center [635, 283] width 8 height 9
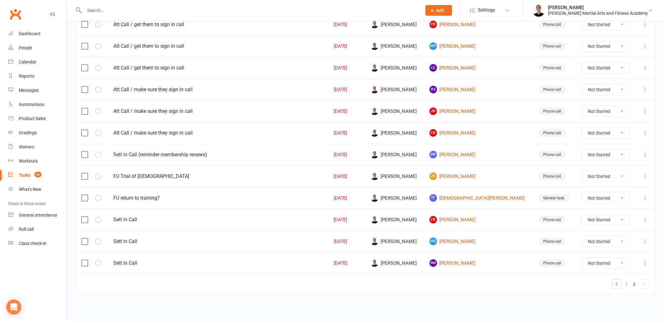
scroll to position [106, 0]
click at [388, 111] on link "JN Josh Navonatu" at bounding box center [479, 111] width 98 height 8
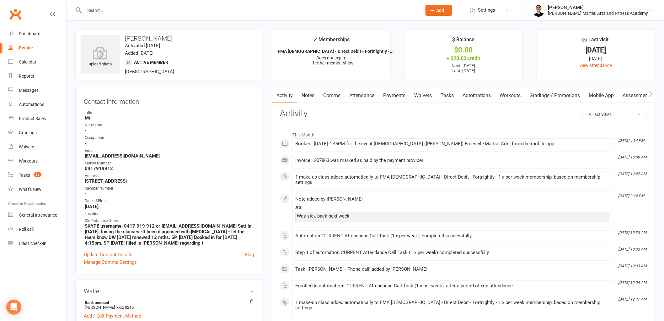
click at [363, 93] on link "Attendance" at bounding box center [362, 95] width 34 height 14
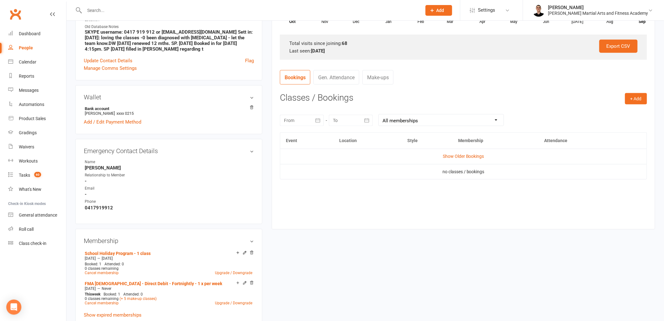
scroll to position [209, 0]
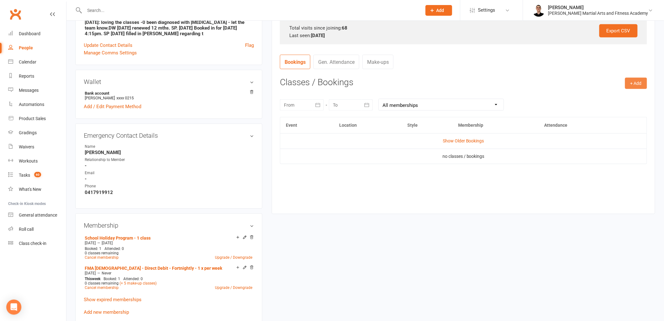
click at [388, 85] on button "+ Add" at bounding box center [636, 83] width 22 height 11
click at [388, 97] on link "Book Event" at bounding box center [616, 97] width 62 height 13
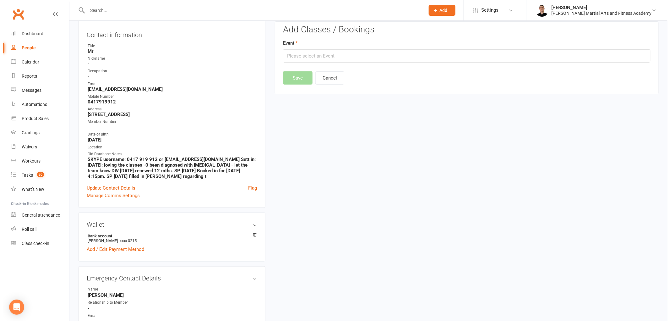
scroll to position [57, 0]
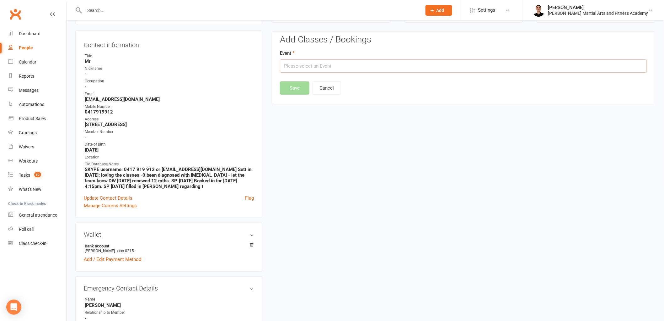
click at [388, 71] on input "text" at bounding box center [463, 65] width 367 height 13
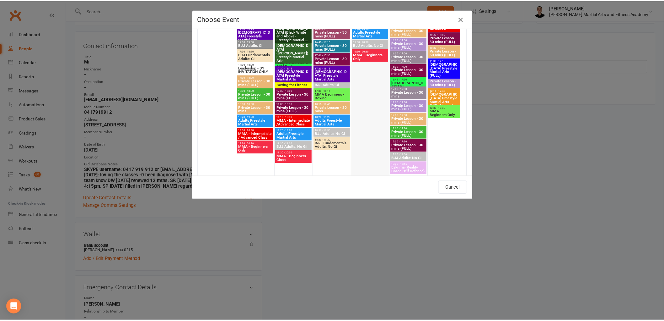
scroll to position [453, 0]
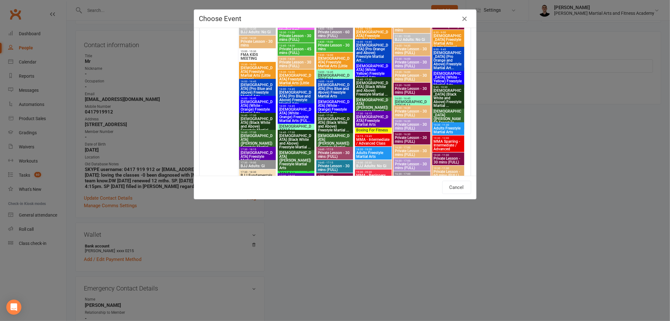
click at [369, 102] on span "10-13yo (White - Brown) Freestyle Martial Arts" at bounding box center [373, 107] width 35 height 19
type input "10-13yo (White - Brown) Freestyle Martial Arts - Sep 11, 2025 4:45:00 PM"
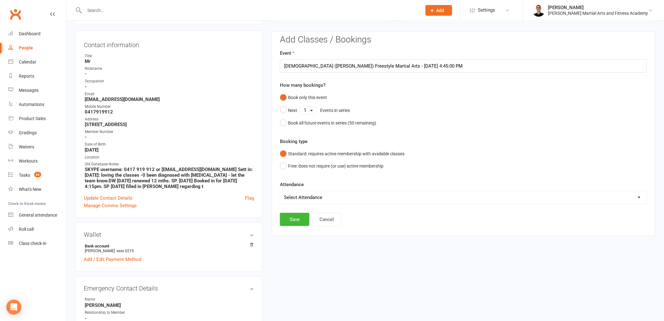
click at [323, 198] on select "Select Attendance Attended Absent" at bounding box center [463, 197] width 367 height 13
select select "0"
click at [280, 191] on select "Select Attendance Attended Absent" at bounding box center [463, 197] width 367 height 13
click at [296, 220] on button "Save" at bounding box center [295, 219] width 30 height 13
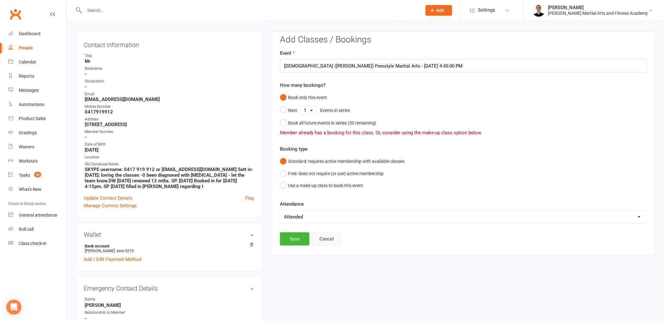
click at [329, 239] on button "Cancel" at bounding box center [326, 238] width 29 height 13
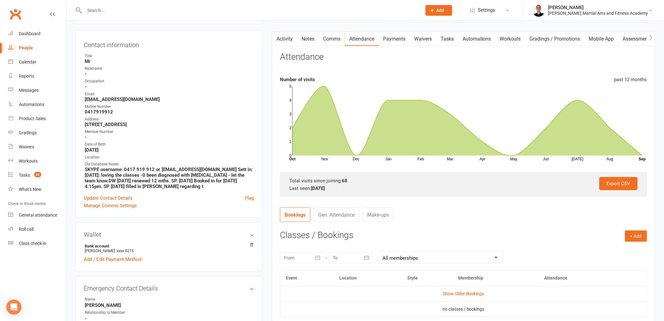
click at [388, 288] on td "Show Older Bookings" at bounding box center [463, 293] width 367 height 15
click at [388, 292] on link "Show Older Bookings" at bounding box center [463, 293] width 41 height 5
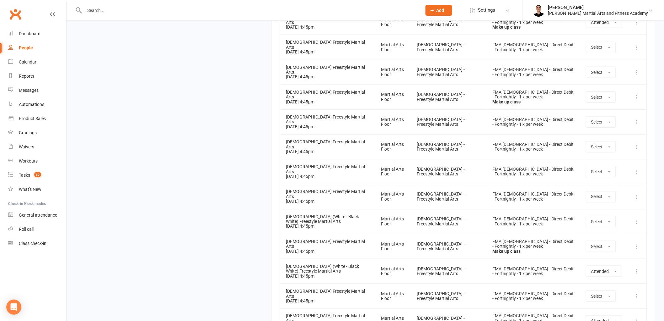
scroll to position [2341, 0]
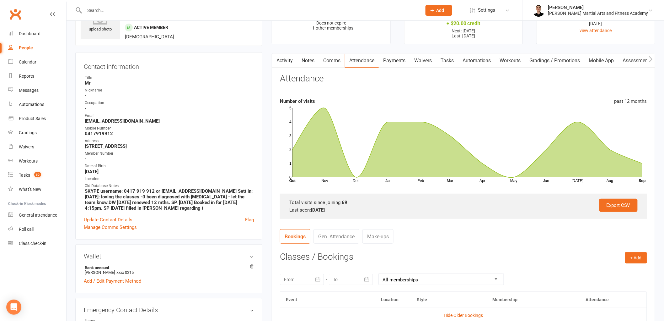
scroll to position [0, 0]
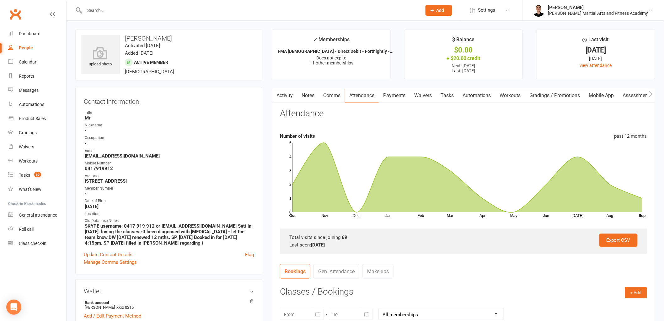
click at [388, 92] on link "Tasks" at bounding box center [447, 95] width 22 height 14
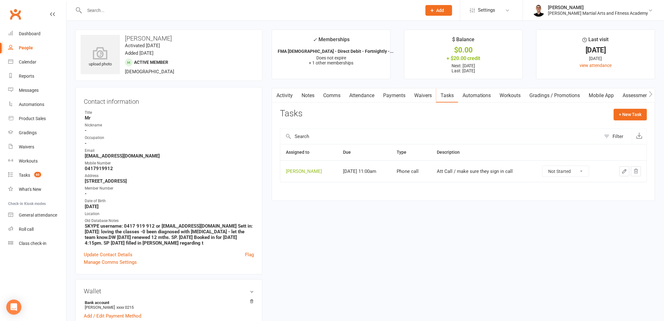
click at [388, 175] on select "Not Started In Progress Waiting Complete" at bounding box center [566, 171] width 46 height 11
click at [388, 166] on select "Not Started In Progress Waiting Complete" at bounding box center [566, 171] width 46 height 11
select select "unstarted"
click at [36, 172] on span "60" at bounding box center [37, 174] width 7 height 5
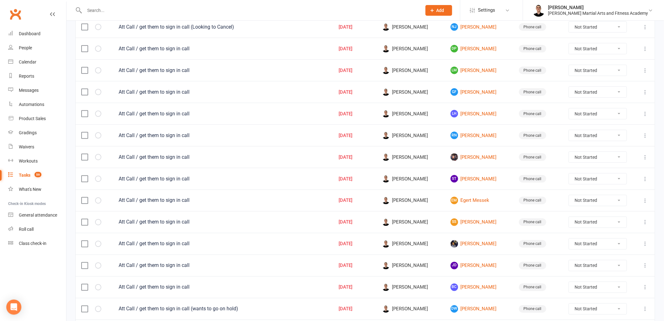
scroll to position [389, 0]
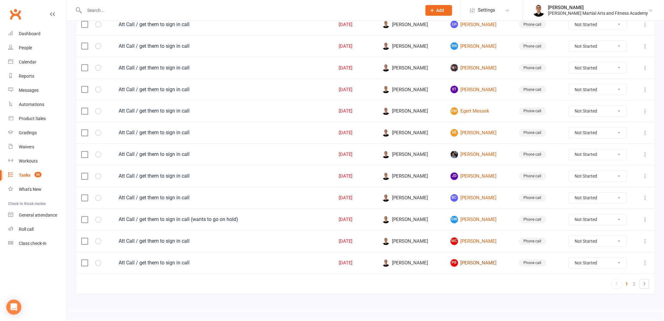
click at [388, 263] on link "PB Preston Bucciarelli" at bounding box center [479, 263] width 57 height 8
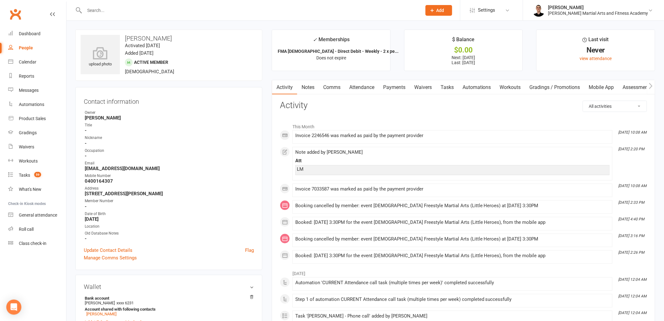
click at [357, 91] on link "Attendance" at bounding box center [362, 87] width 34 height 14
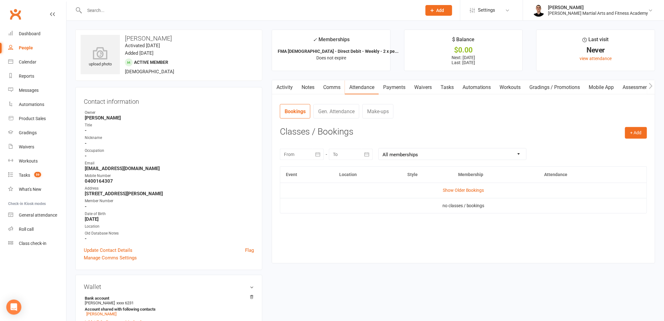
click at [388, 186] on td "Show Older Bookings" at bounding box center [463, 189] width 367 height 15
click at [388, 187] on link "Show Older Bookings" at bounding box center [463, 189] width 41 height 5
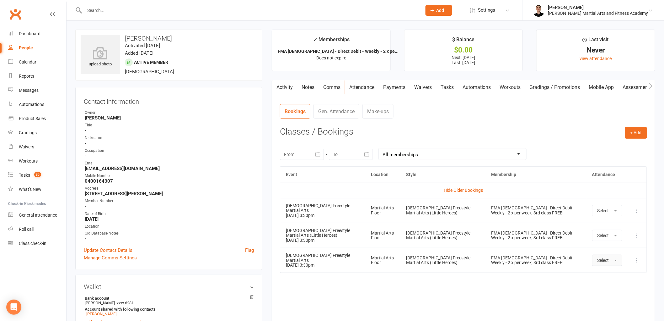
click at [388, 258] on span "Select" at bounding box center [604, 259] width 12 height 5
click at [388, 271] on span "Attended" at bounding box center [607, 274] width 19 height 6
click at [388, 231] on button "Select" at bounding box center [601, 234] width 30 height 11
click at [388, 247] on span "Attended" at bounding box center [600, 249] width 19 height 6
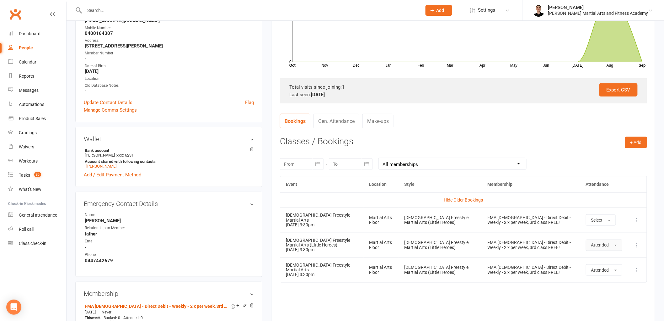
scroll to position [209, 0]
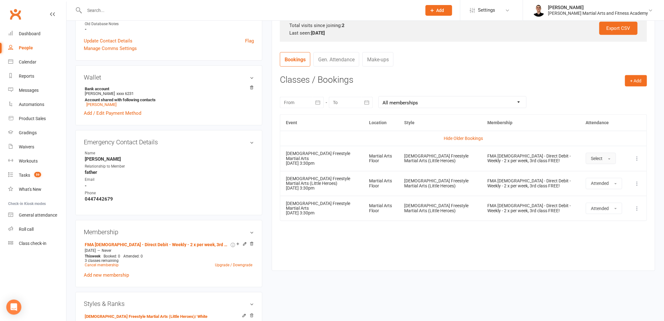
click at [388, 154] on button "Select" at bounding box center [601, 158] width 30 height 11
click at [388, 171] on span "Attended" at bounding box center [600, 173] width 19 height 6
drag, startPoint x: 508, startPoint y: 268, endPoint x: 504, endPoint y: 272, distance: 6.2
click at [388, 268] on main "✓ Memberships FMA 2-5yo - Direct Debit - Weekly - 2 x pe... Does not expire $ B…" at bounding box center [463, 48] width 393 height 456
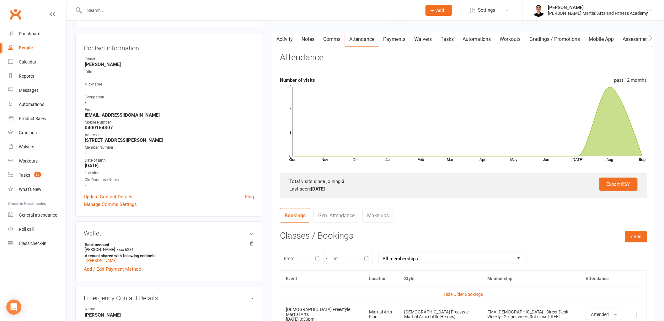
scroll to position [0, 0]
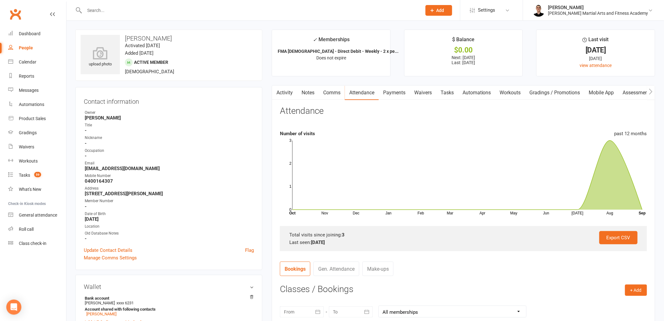
click at [388, 94] on link "Tasks" at bounding box center [447, 92] width 22 height 14
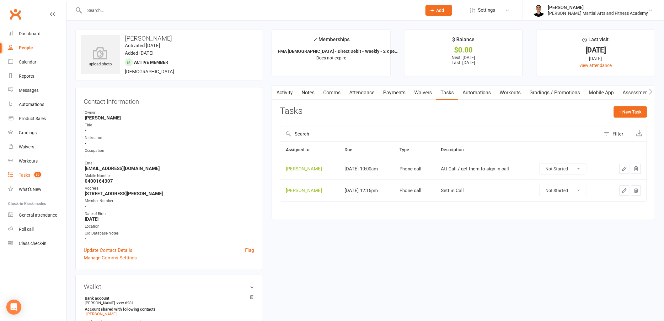
click at [39, 173] on span "59" at bounding box center [37, 174] width 7 height 5
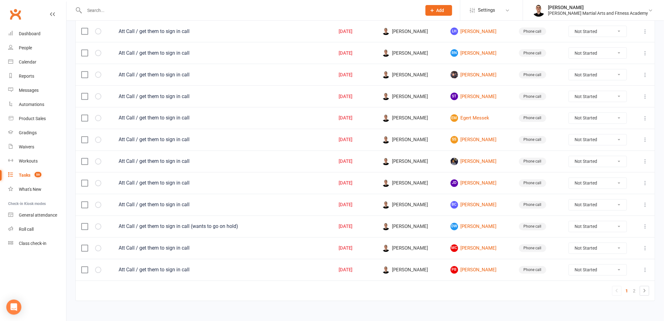
scroll to position [389, 0]
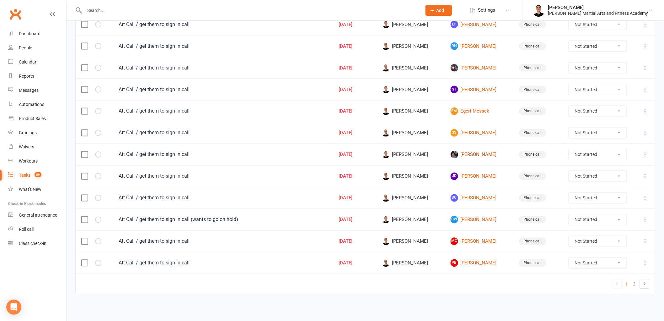
click at [388, 152] on link "Casey Koh" at bounding box center [479, 155] width 57 height 8
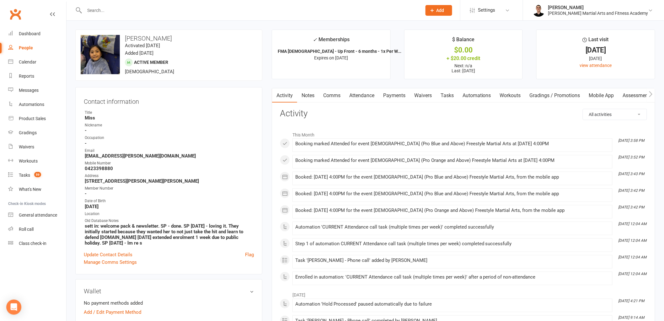
click at [388, 98] on link "Tasks" at bounding box center [447, 95] width 22 height 14
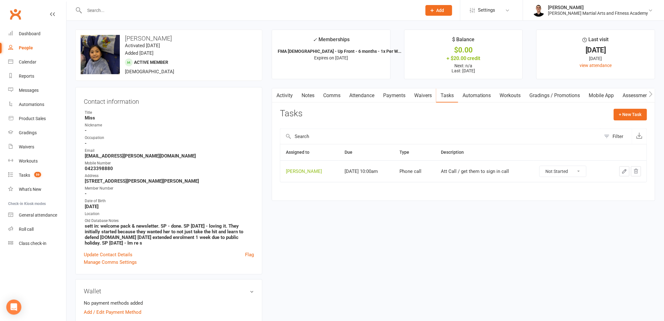
drag, startPoint x: 569, startPoint y: 173, endPoint x: 571, endPoint y: 176, distance: 4.7
click at [388, 173] on select "Not Started In Progress Waiting Complete" at bounding box center [563, 171] width 46 height 11
click at [388, 166] on select "Not Started In Progress Waiting Complete" at bounding box center [563, 171] width 46 height 11
select select "unstarted"
click at [32, 170] on link "Tasks 59" at bounding box center [37, 175] width 58 height 14
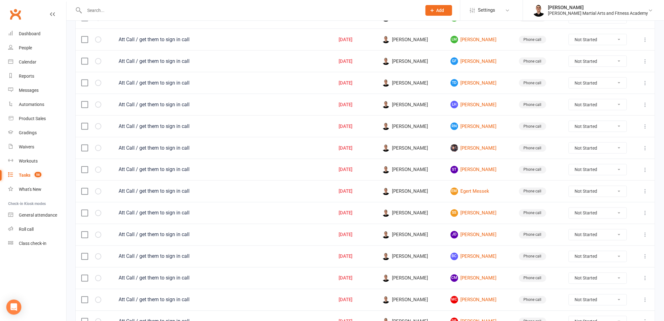
scroll to position [389, 0]
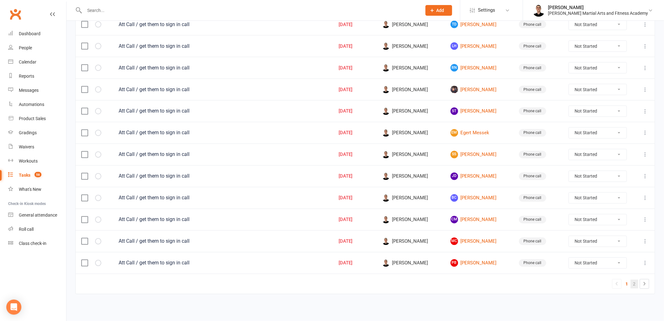
click at [388, 283] on link "2" at bounding box center [635, 283] width 8 height 9
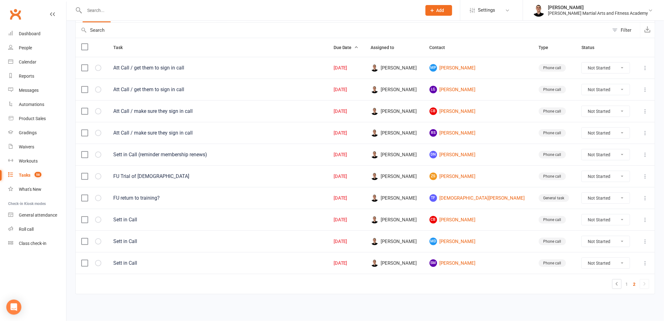
scroll to position [63, 0]
click at [35, 118] on div "Product Sales" at bounding box center [32, 118] width 27 height 5
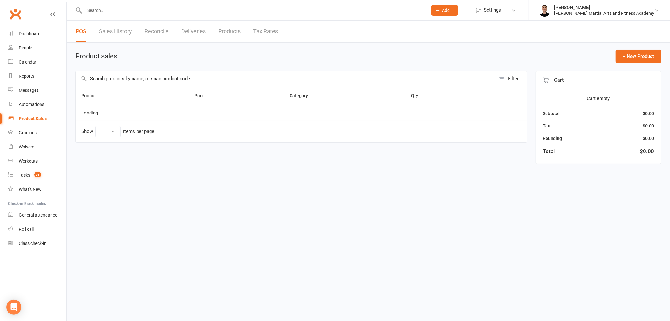
select select "100"
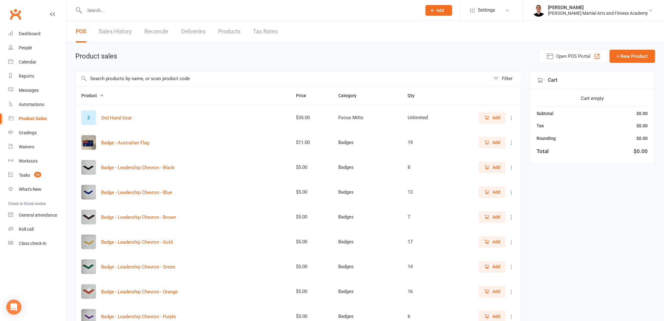
click at [119, 28] on link "Sales History" at bounding box center [115, 32] width 33 height 22
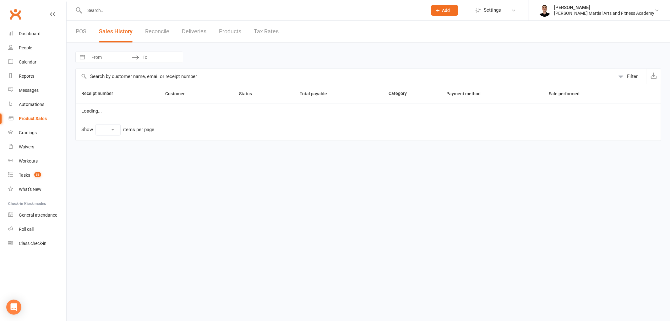
select select "25"
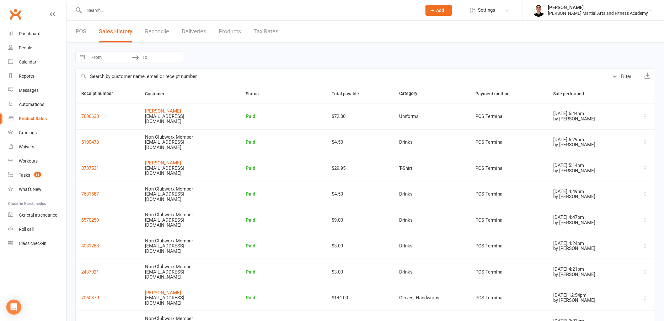
click at [158, 30] on link "Reconcile" at bounding box center [157, 32] width 24 height 22
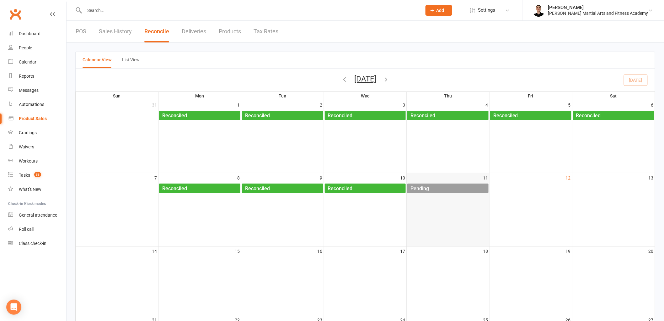
click at [388, 187] on div "Pending" at bounding box center [449, 188] width 78 height 10
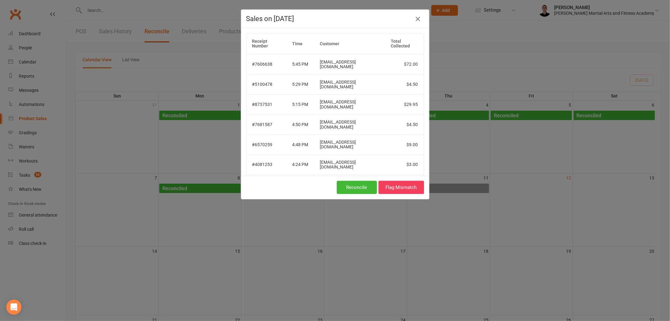
click at [388, 14] on button "button" at bounding box center [418, 19] width 10 height 10
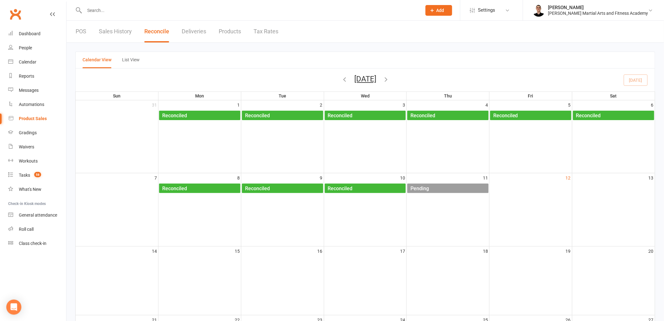
click at [111, 12] on input "text" at bounding box center [250, 10] width 335 height 9
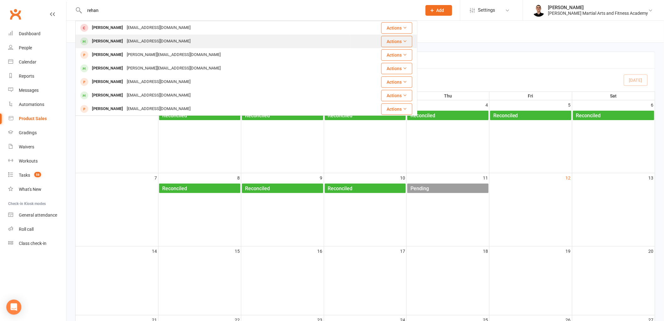
type input "rehan"
click at [127, 35] on div "Rehan Edward shermila@live.com.au" at bounding box center [213, 41] width 275 height 13
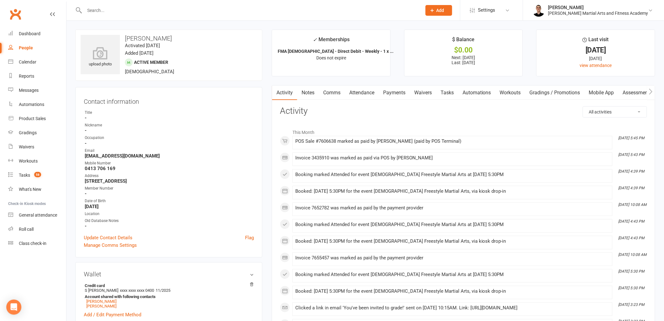
click at [388, 89] on link "Payments" at bounding box center [394, 92] width 31 height 14
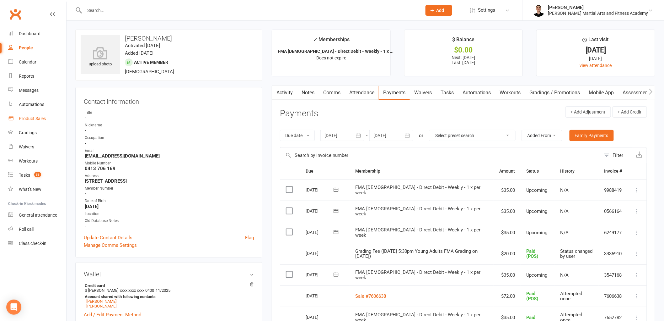
click at [35, 123] on link "Product Sales" at bounding box center [37, 118] width 58 height 14
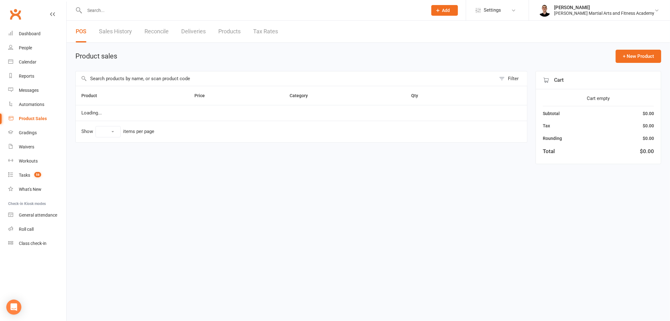
select select "100"
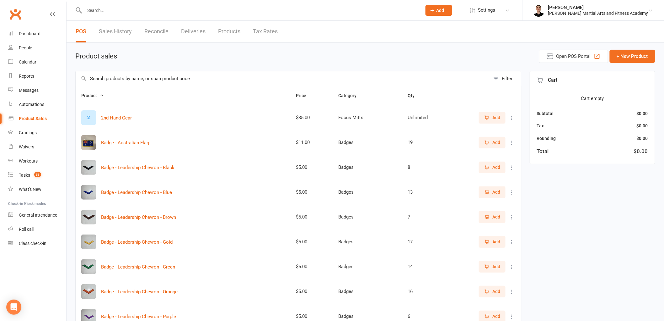
click at [137, 81] on input "text" at bounding box center [283, 78] width 415 height 14
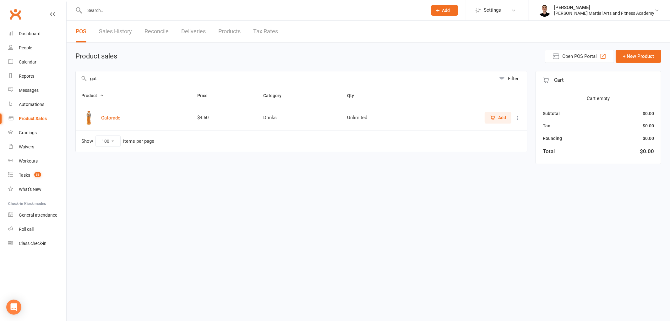
type input "gat"
click at [388, 116] on span "Add" at bounding box center [498, 117] width 16 height 7
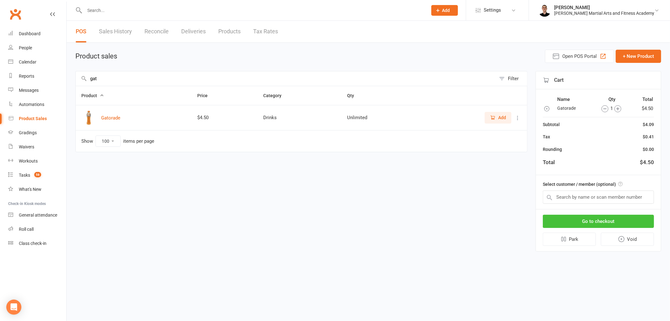
click at [388, 217] on button "Go to checkout" at bounding box center [597, 220] width 111 height 13
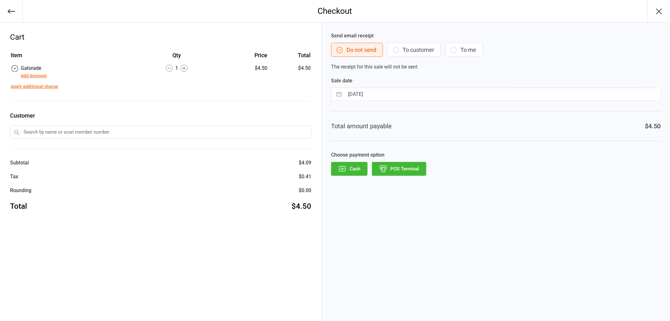
select select "7"
select select "2025"
select select "8"
select select "2025"
select select "9"
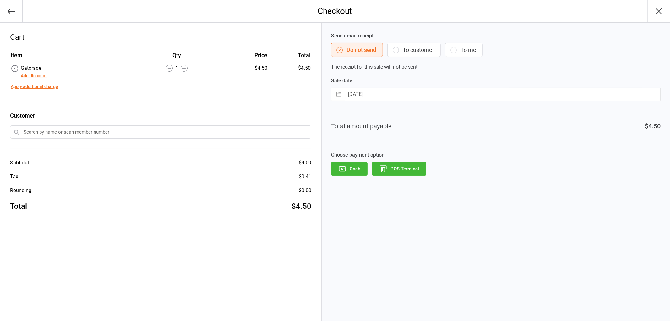
select select "2025"
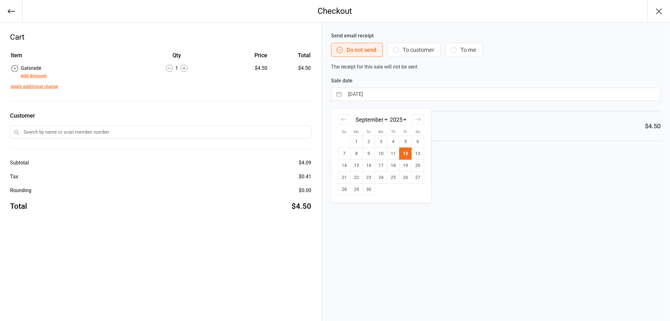
click at [379, 93] on input "12 Sep 2025" at bounding box center [501, 94] width 315 height 13
click at [392, 151] on td "11" at bounding box center [393, 154] width 12 height 12
type input "11 Sep 2025"
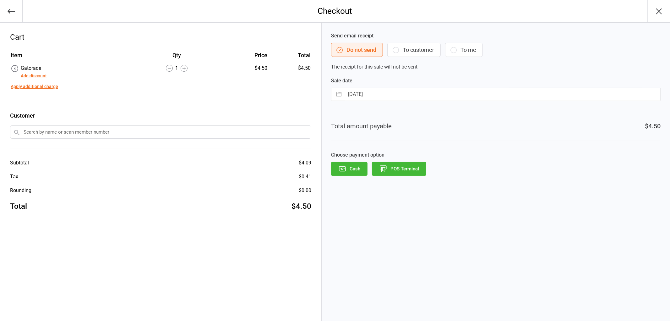
click at [404, 171] on button "POS Terminal" at bounding box center [399, 169] width 54 height 14
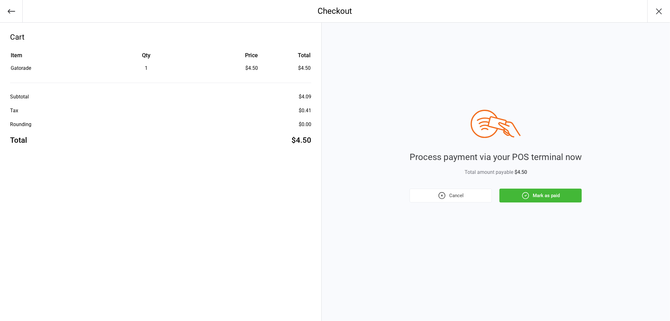
click at [531, 196] on button "Mark as paid" at bounding box center [540, 195] width 82 height 14
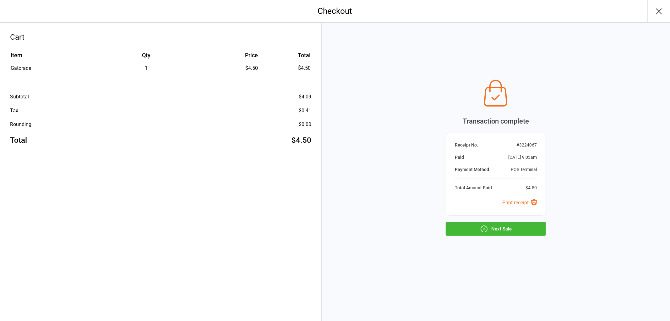
click at [510, 230] on button "Next Sale" at bounding box center [495, 229] width 100 height 14
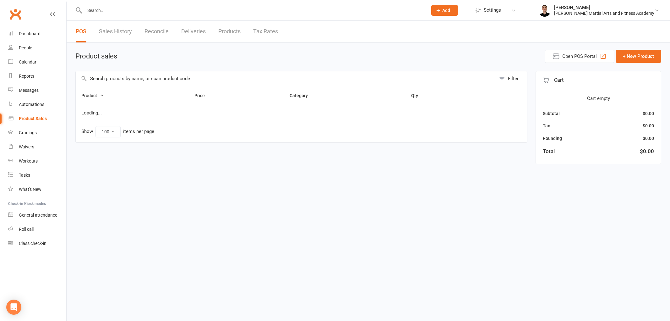
select select "100"
click at [212, 78] on input "text" at bounding box center [286, 78] width 420 height 14
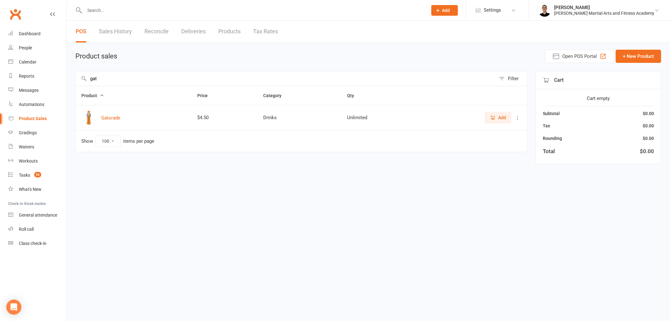
type input "gat"
click at [489, 121] on button "Add" at bounding box center [497, 117] width 27 height 11
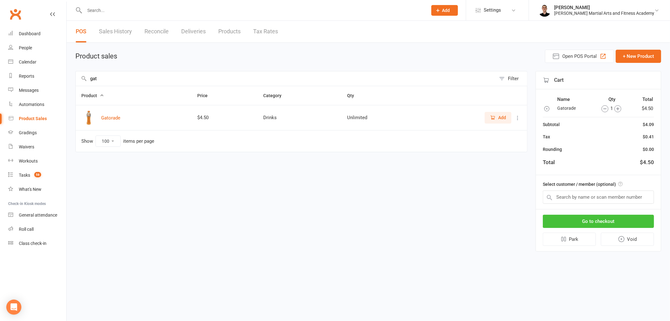
click at [622, 217] on button "Go to checkout" at bounding box center [597, 220] width 111 height 13
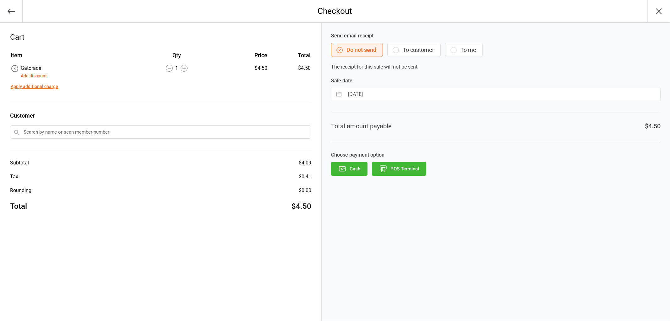
click at [402, 87] on div "Sale date 12 Sep 2025 Navigate forward to interact with the calendar and select…" at bounding box center [495, 89] width 329 height 24
select select "7"
select select "2025"
select select "8"
select select "2025"
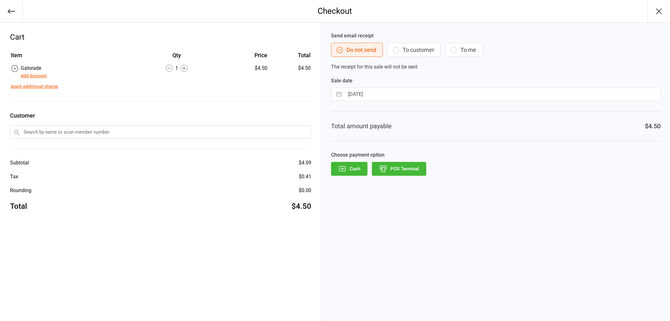
select select "9"
select select "2025"
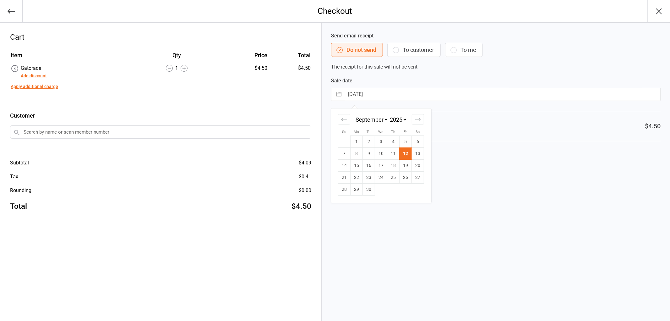
click at [401, 88] on input "12 Sep 2025" at bounding box center [501, 94] width 315 height 13
click at [396, 151] on td "11" at bounding box center [393, 154] width 12 height 12
type input "11 Sep 2025"
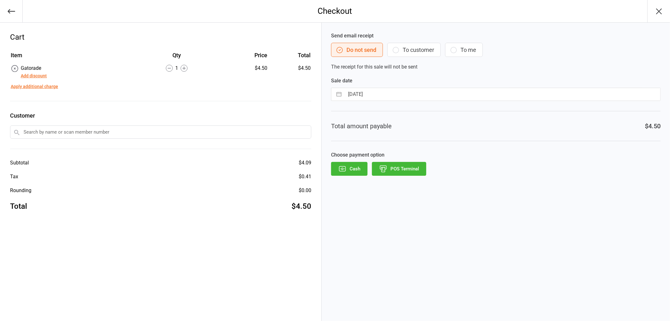
click at [404, 170] on button "POS Terminal" at bounding box center [399, 169] width 54 height 14
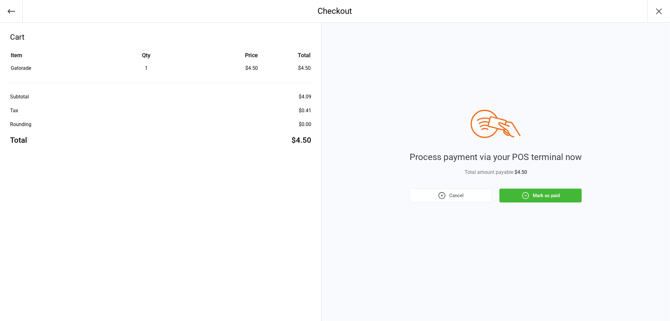
click at [544, 194] on button "Mark as paid" at bounding box center [540, 195] width 82 height 14
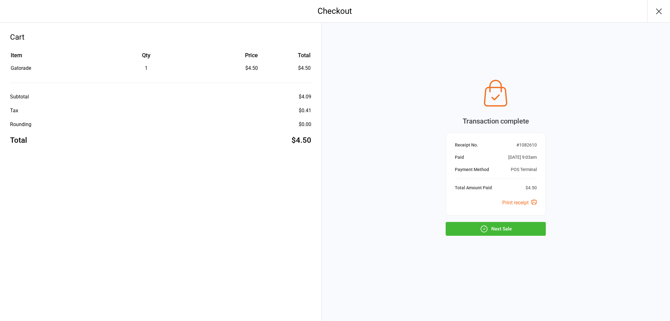
click at [504, 227] on button "Next Sale" at bounding box center [495, 229] width 100 height 14
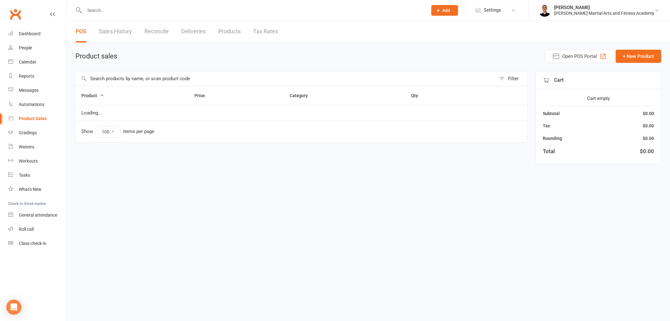
select select "100"
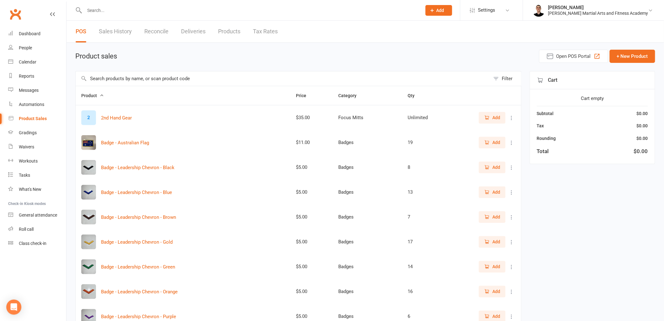
click at [149, 34] on link "Reconcile" at bounding box center [156, 32] width 24 height 22
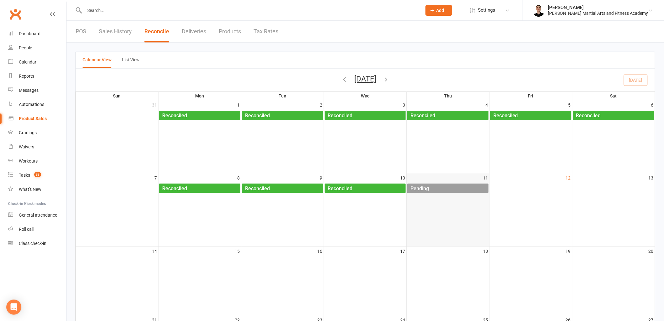
click at [446, 190] on div "Pending" at bounding box center [449, 188] width 78 height 10
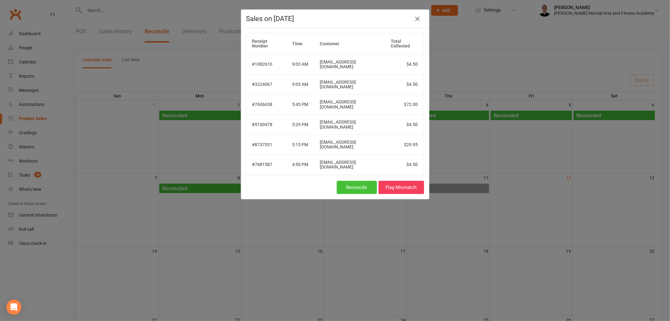
click at [349, 185] on button "Reconcile" at bounding box center [357, 187] width 40 height 13
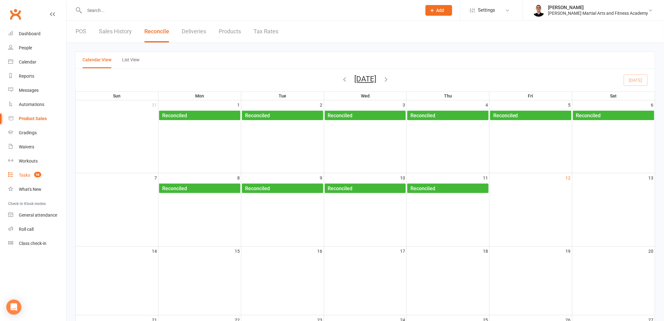
click at [32, 173] on count-badge "58" at bounding box center [36, 174] width 10 height 5
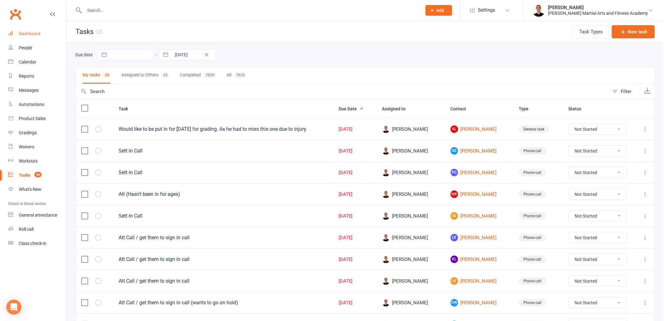
click at [21, 30] on link "Dashboard" at bounding box center [37, 34] width 58 height 14
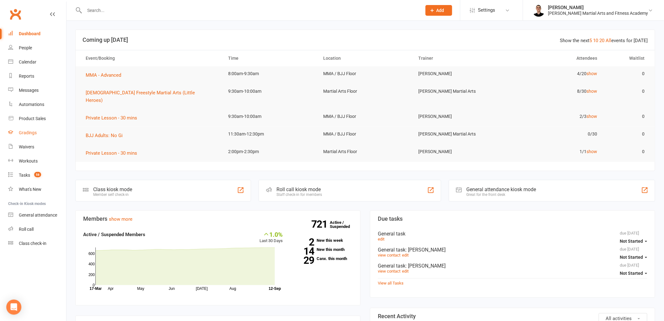
click at [26, 132] on div "Gradings" at bounding box center [28, 132] width 18 height 5
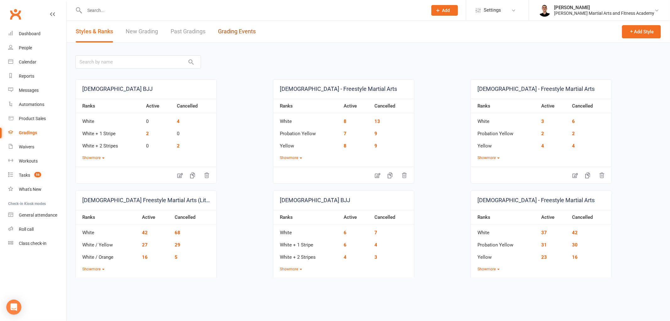
click at [235, 30] on link "Grading Events" at bounding box center [237, 32] width 38 height 22
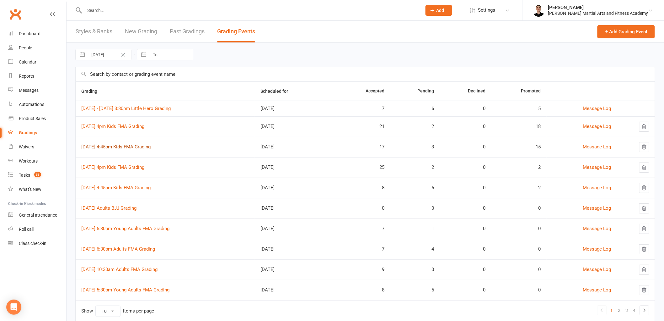
click at [138, 149] on link "8th September 4:45pm Kids FMA Grading" at bounding box center [115, 147] width 69 height 6
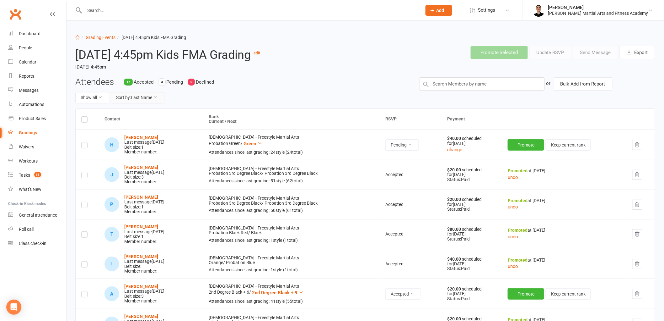
click at [138, 101] on button "Sort by: Last Name" at bounding box center [138, 97] width 54 height 11
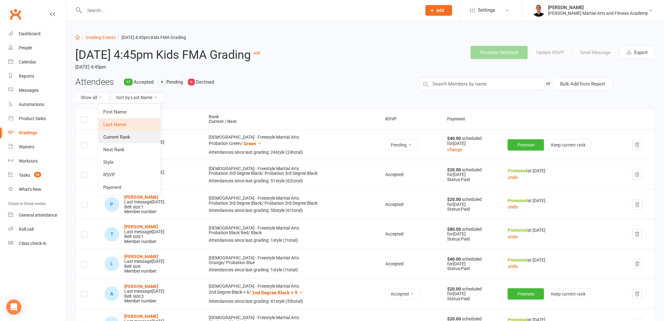
click at [131, 136] on link "Current Rank" at bounding box center [129, 137] width 62 height 13
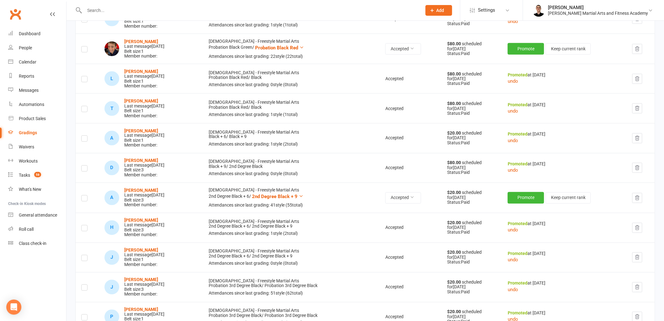
scroll to position [384, 0]
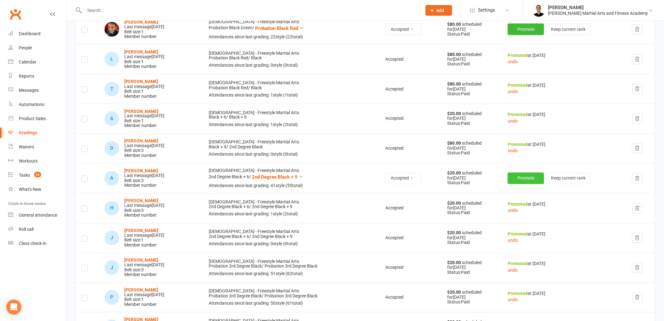
click at [529, 176] on button "Promote" at bounding box center [526, 177] width 36 height 11
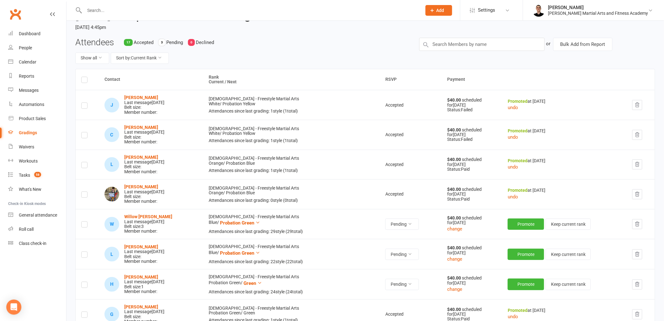
scroll to position [0, 0]
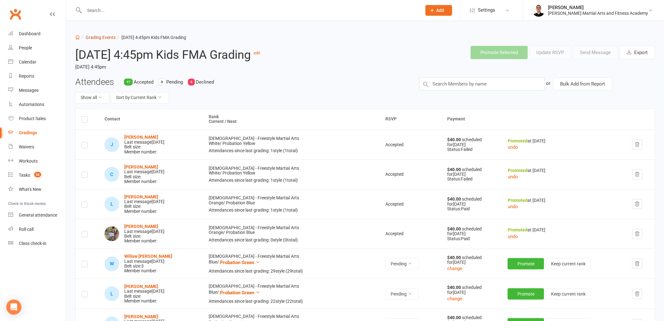
click at [104, 35] on link "Grading Events" at bounding box center [101, 37] width 30 height 5
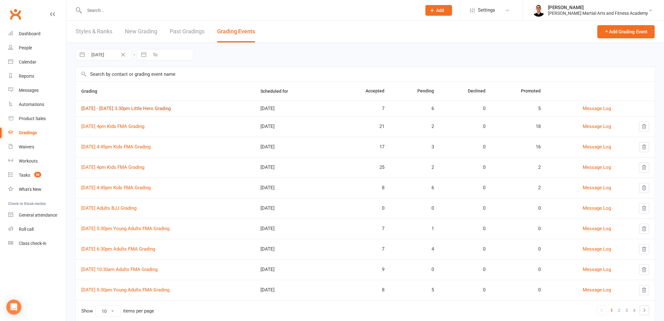
click at [155, 109] on link "[DATE] - [DATE] 3:30pm Little Hero Grading" at bounding box center [125, 108] width 89 height 6
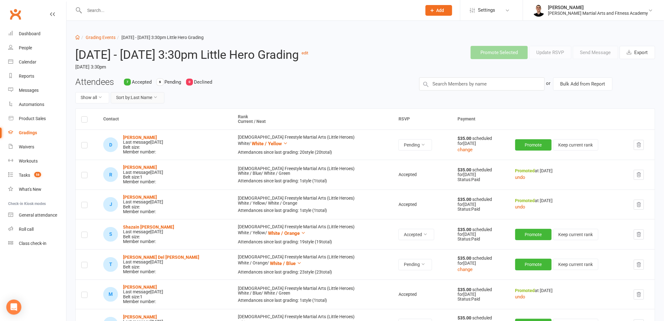
click at [143, 103] on button "Sort by: Last Name" at bounding box center [138, 97] width 54 height 11
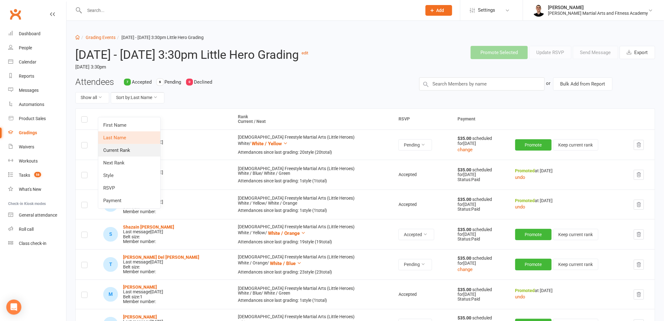
click at [134, 149] on link "Current Rank" at bounding box center [129, 150] width 62 height 13
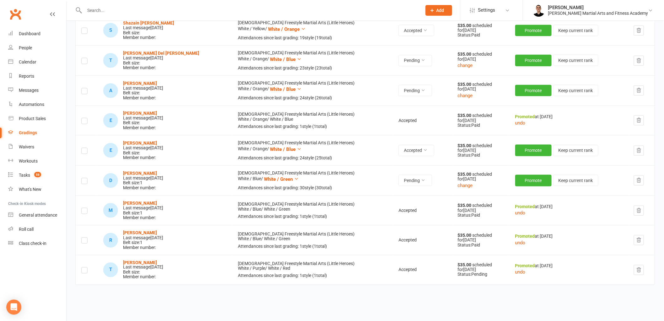
scroll to position [244, 0]
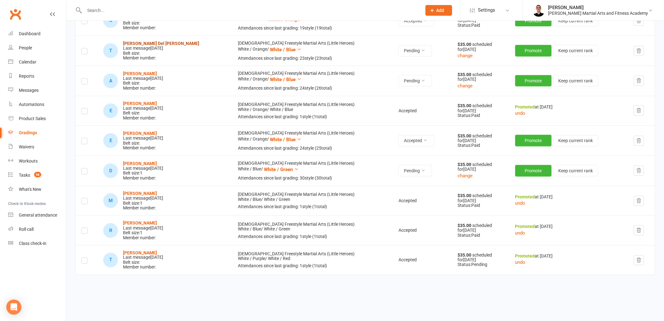
click at [146, 46] on strong "[PERSON_NAME] Del [PERSON_NAME]" at bounding box center [161, 43] width 76 height 5
click at [515, 146] on button "Promote" at bounding box center [533, 140] width 36 height 11
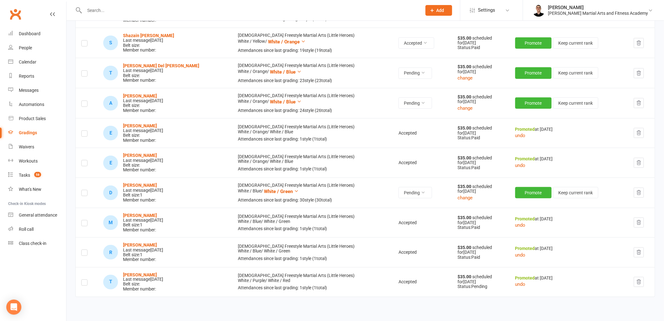
scroll to position [209, 0]
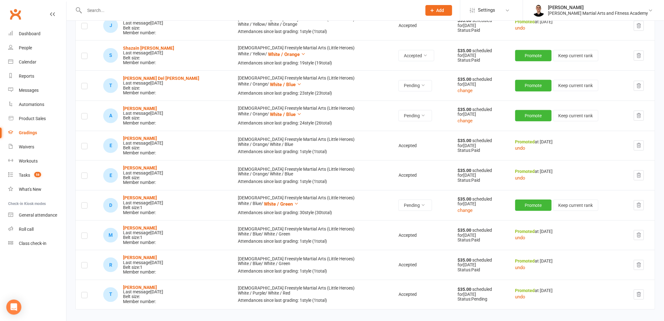
click at [636, 118] on icon "button" at bounding box center [639, 116] width 6 height 6
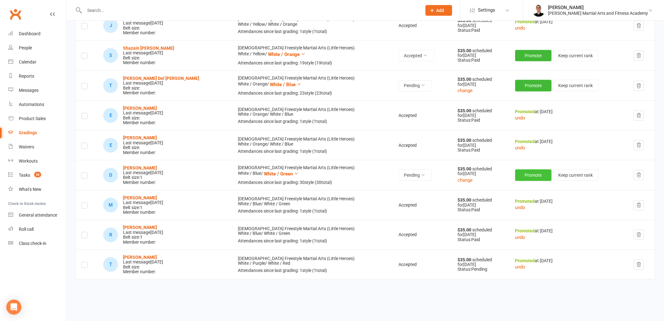
click at [515, 181] on button "Promote" at bounding box center [533, 174] width 36 height 11
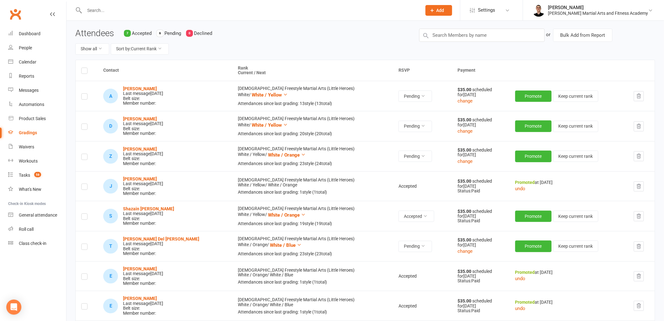
scroll to position [49, 0]
click at [638, 158] on icon "button" at bounding box center [639, 155] width 4 height 4
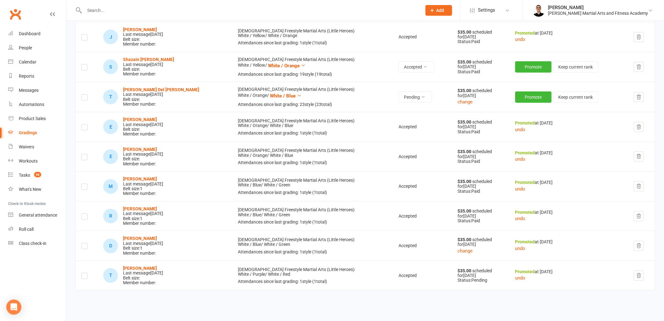
scroll to position [84, 0]
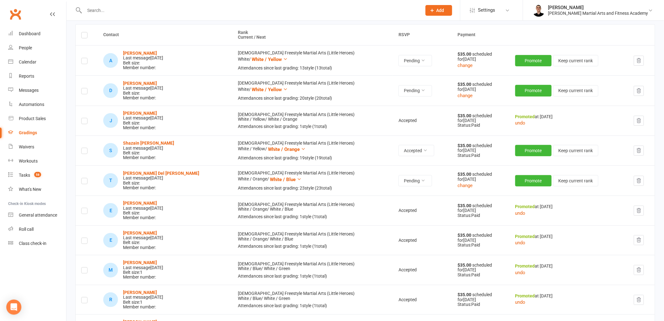
click at [636, 63] on icon "button" at bounding box center [639, 61] width 6 height 6
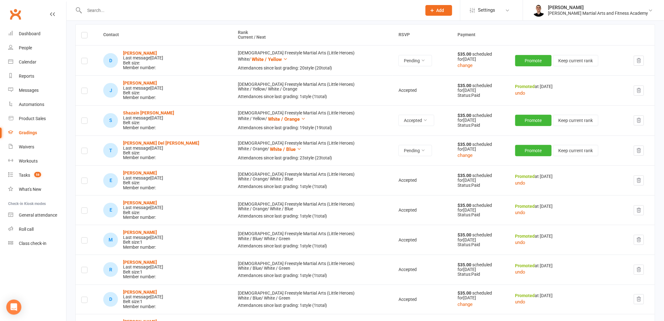
click at [637, 153] on icon "button" at bounding box center [639, 151] width 6 height 6
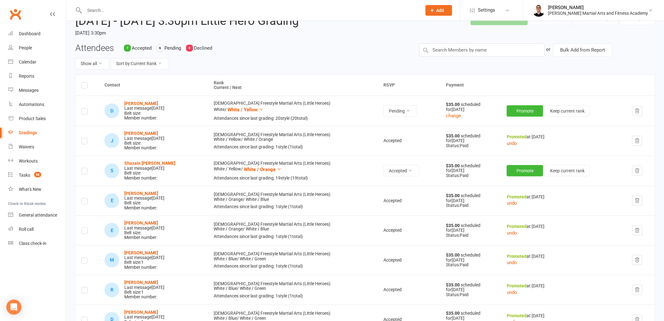
scroll to position [0, 0]
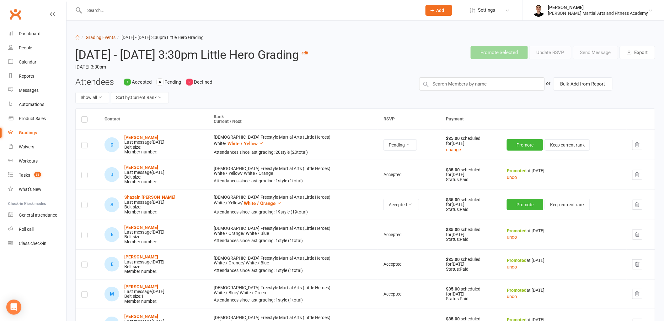
click at [104, 37] on link "Grading Events" at bounding box center [101, 37] width 30 height 5
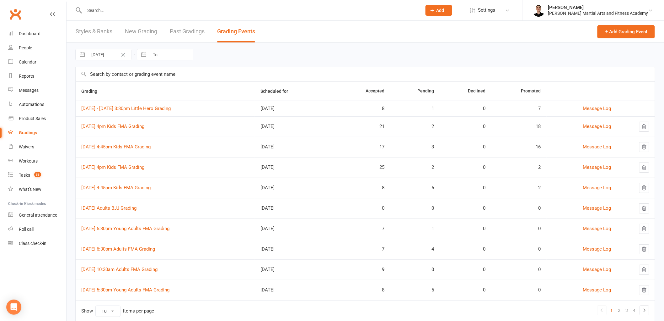
click at [164, 6] on input "text" at bounding box center [250, 10] width 335 height 9
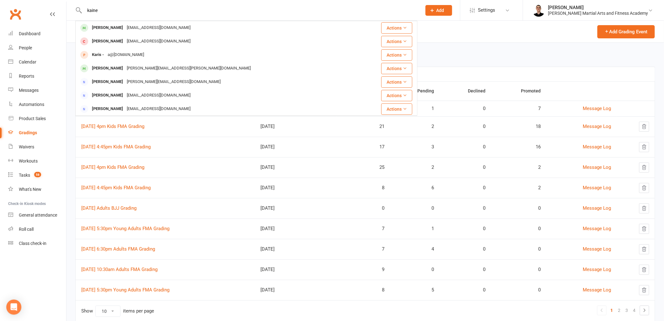
type input "kaine"
click at [485, 56] on div "05 Sep 2025 Navigate forward to interact with the calendar and select a date. P…" at bounding box center [365, 55] width 580 height 24
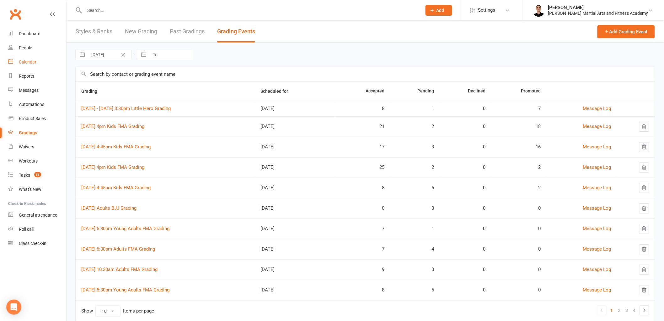
click at [38, 60] on link "Calendar" at bounding box center [37, 62] width 58 height 14
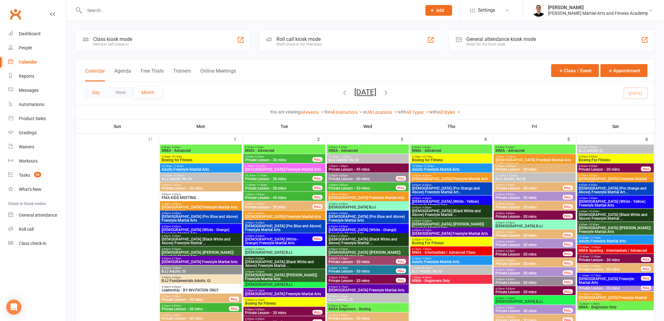
click at [94, 90] on button "Day" at bounding box center [95, 92] width 23 height 11
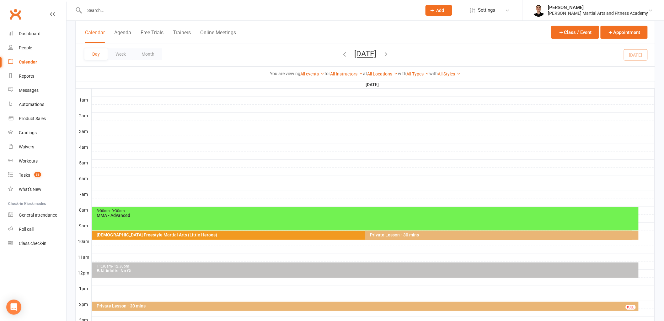
scroll to position [139, 0]
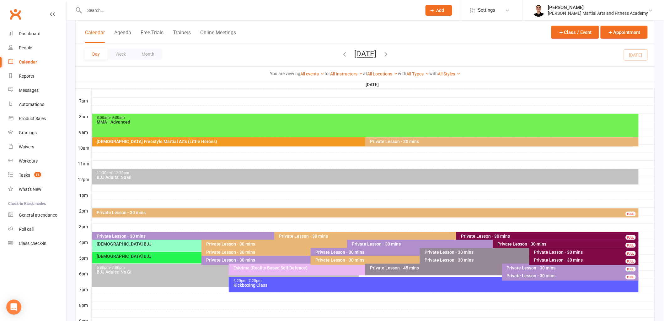
click at [312, 142] on div "[DEMOGRAPHIC_DATA] Freestyle Martial Arts (Little Heroes)" at bounding box center [364, 141] width 535 height 4
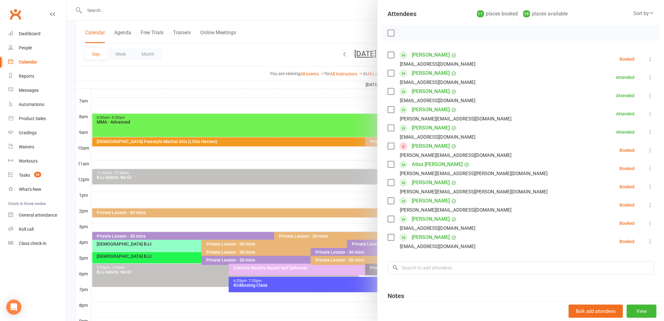
scroll to position [70, 0]
